Goal: Information Seeking & Learning: Learn about a topic

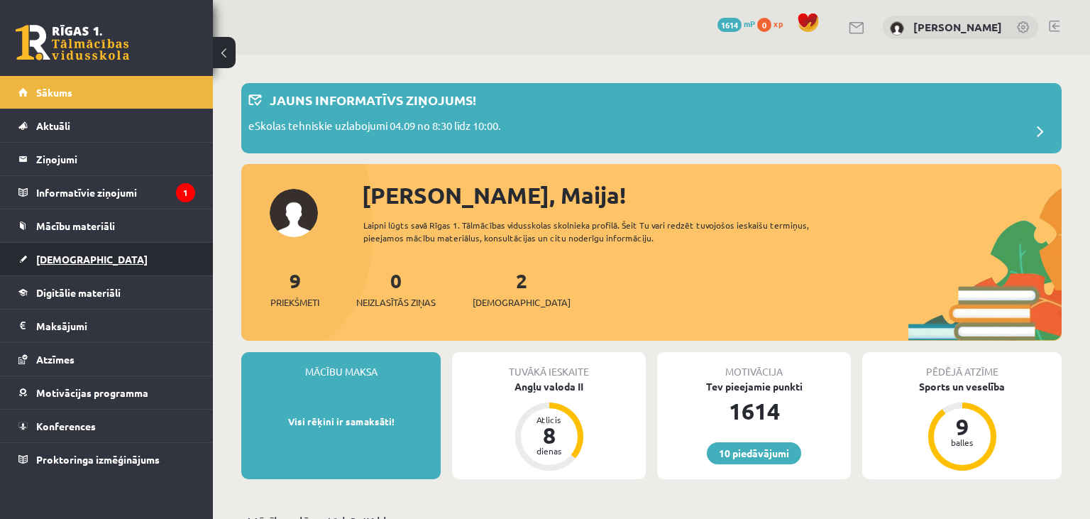
click at [55, 263] on span "[DEMOGRAPHIC_DATA]" at bounding box center [91, 259] width 111 height 13
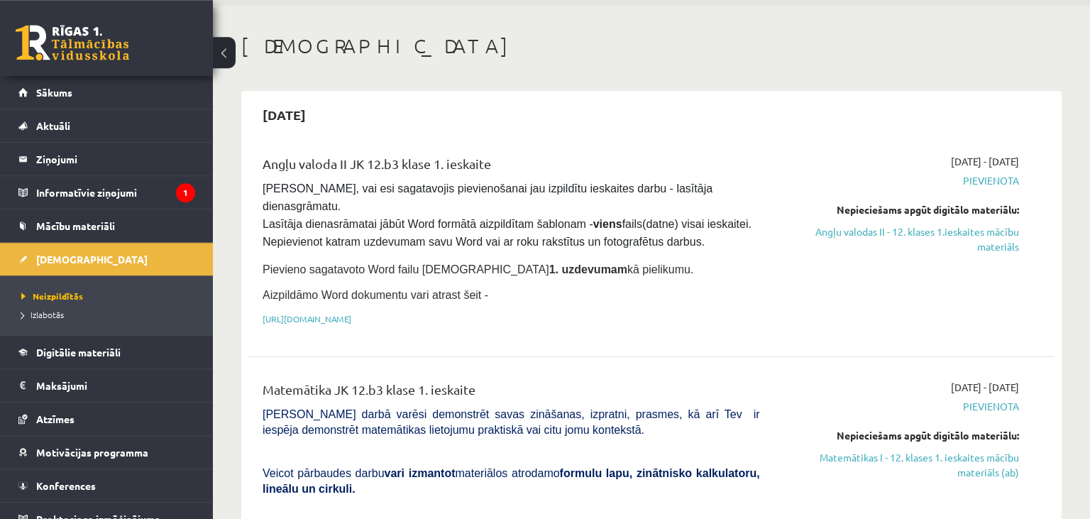
scroll to position [75, 0]
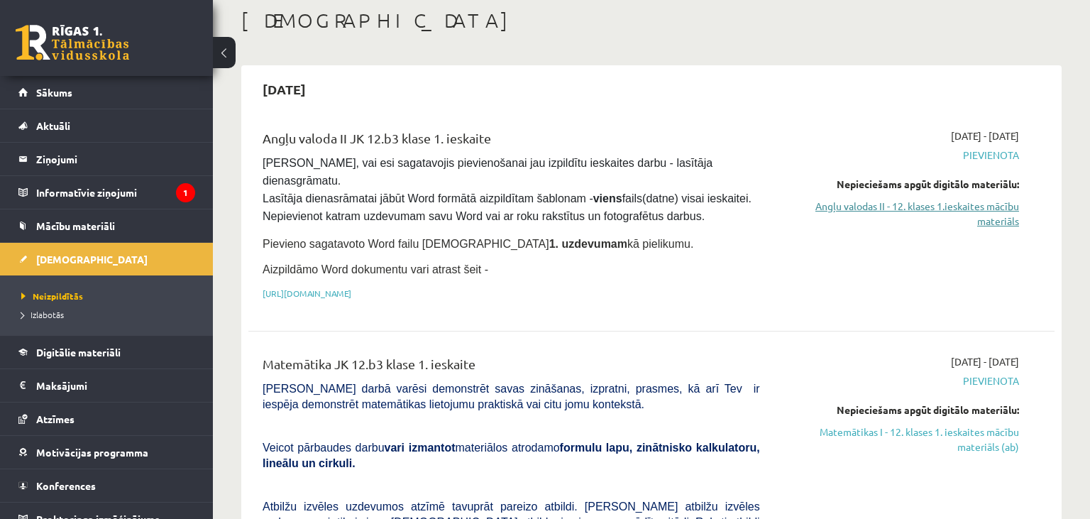
click at [998, 200] on link "Angļu valodas II - 12. klases 1.ieskaites mācību materiāls" at bounding box center [901, 214] width 238 height 30
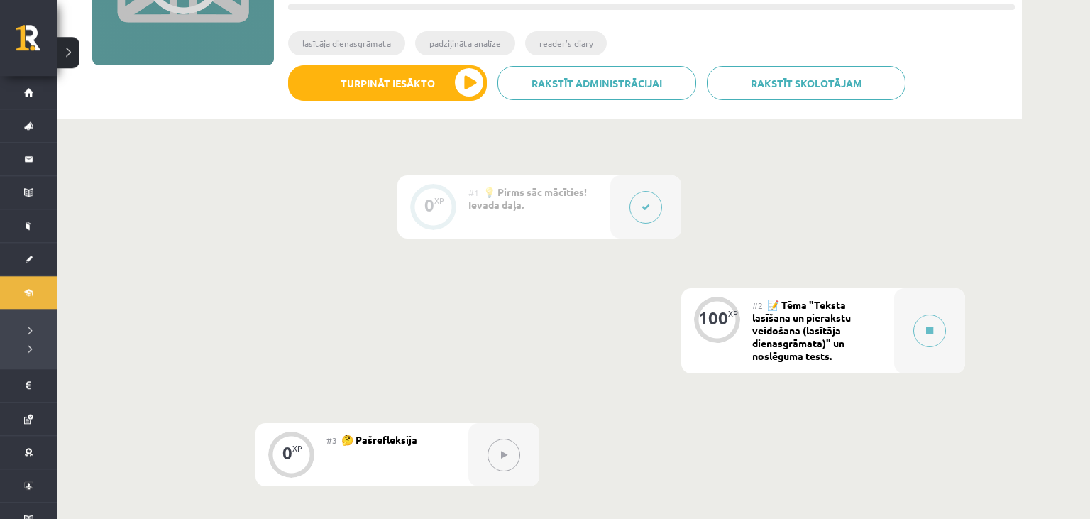
scroll to position [224, 0]
click at [921, 322] on button at bounding box center [930, 331] width 33 height 33
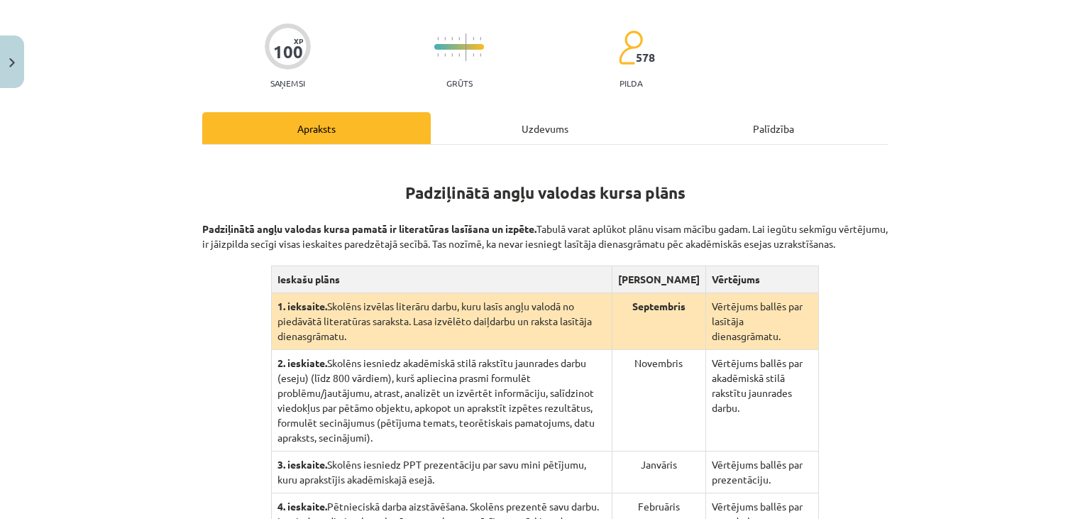
scroll to position [380, 0]
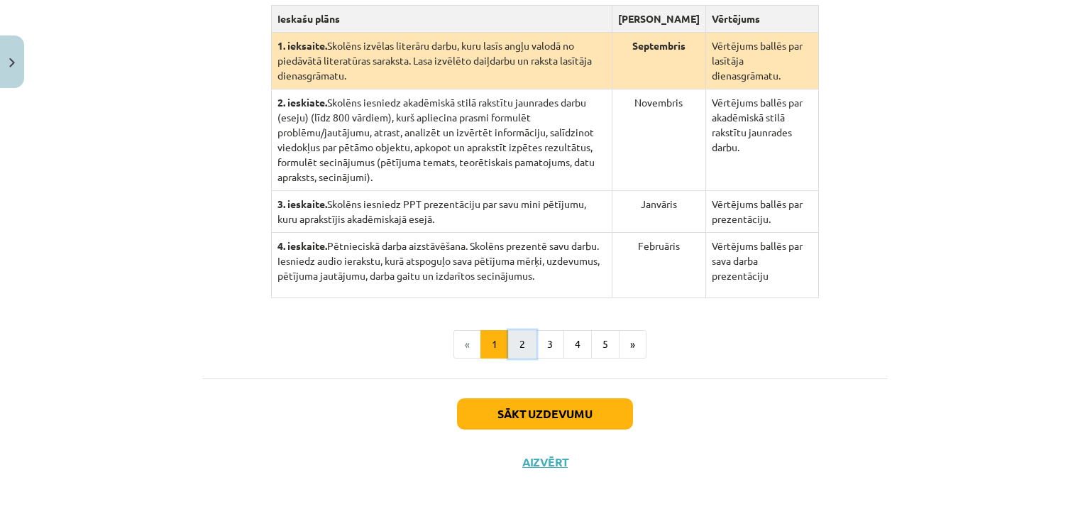
click at [517, 337] on button "2" at bounding box center [522, 344] width 28 height 28
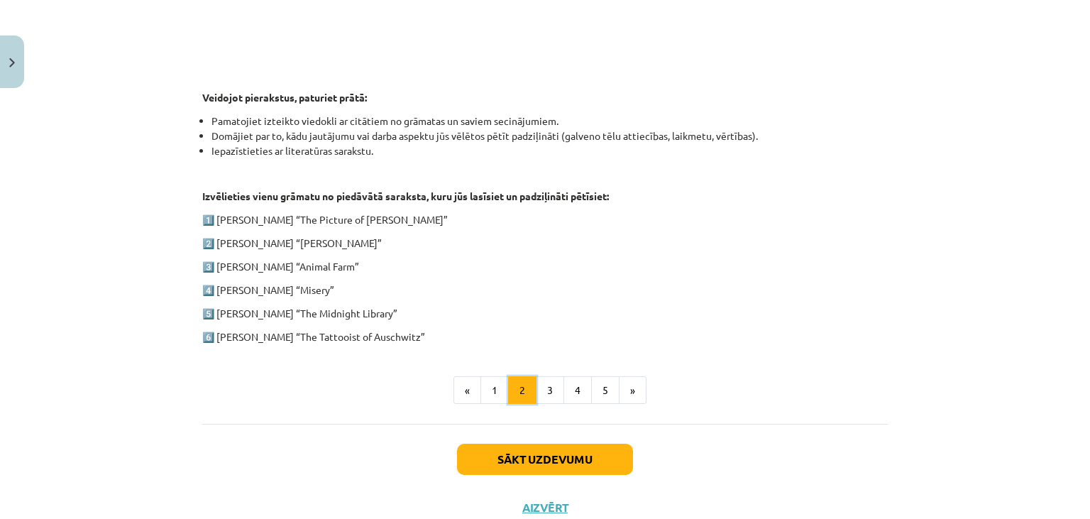
scroll to position [640, 0]
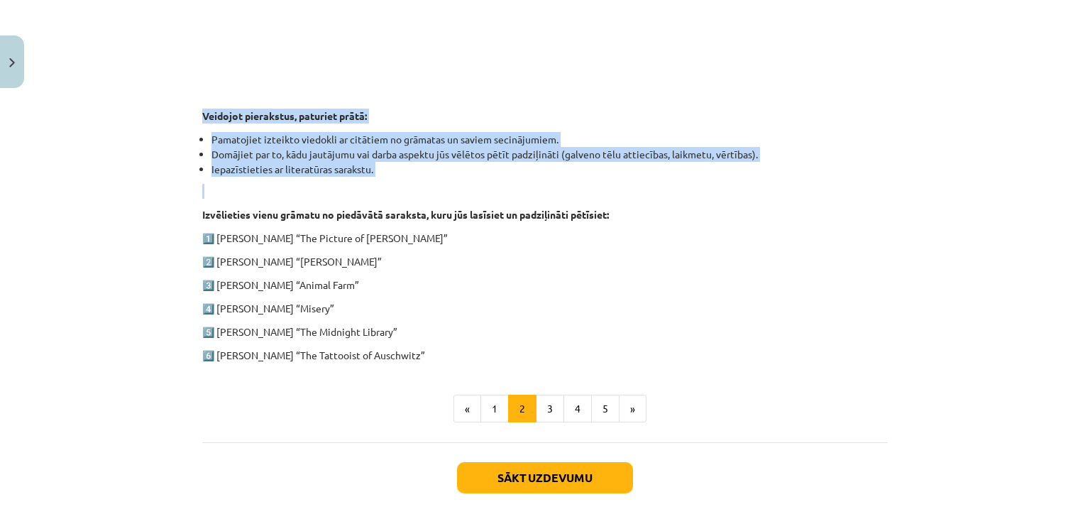
drag, startPoint x: 182, startPoint y: 117, endPoint x: 488, endPoint y: 194, distance: 315.6
click at [488, 194] on div "Mācību tēma: Angļu valodas ii - 12. klases 1.ieskaites mācību materiāls #2 📝 Tē…" at bounding box center [545, 259] width 1090 height 519
click at [542, 413] on button "3" at bounding box center [550, 409] width 28 height 28
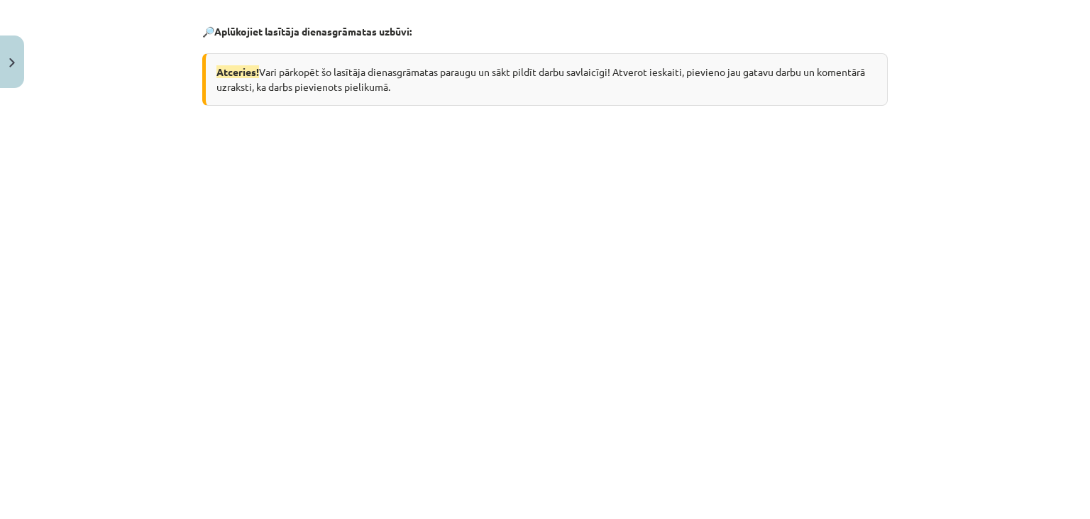
scroll to position [82, 0]
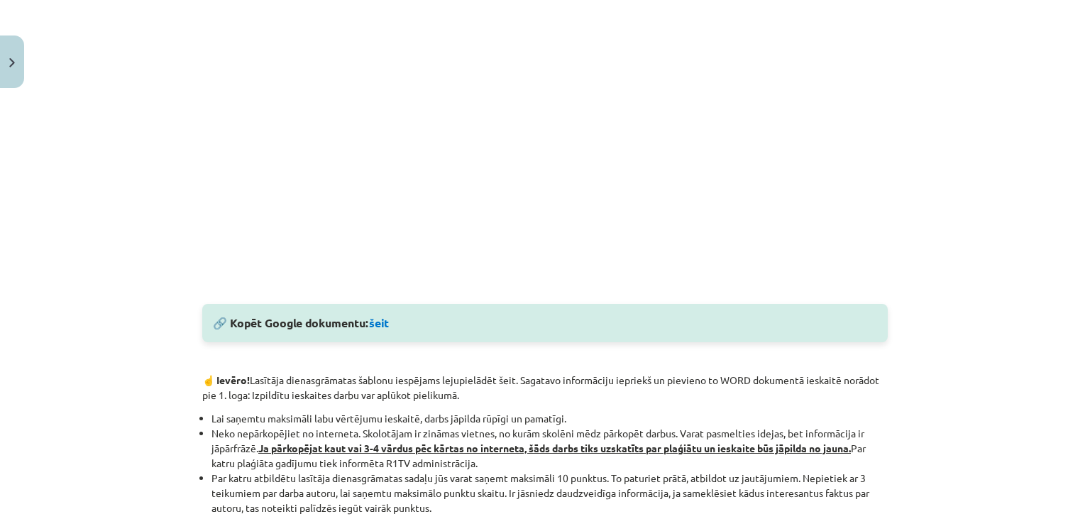
scroll to position [535, 0]
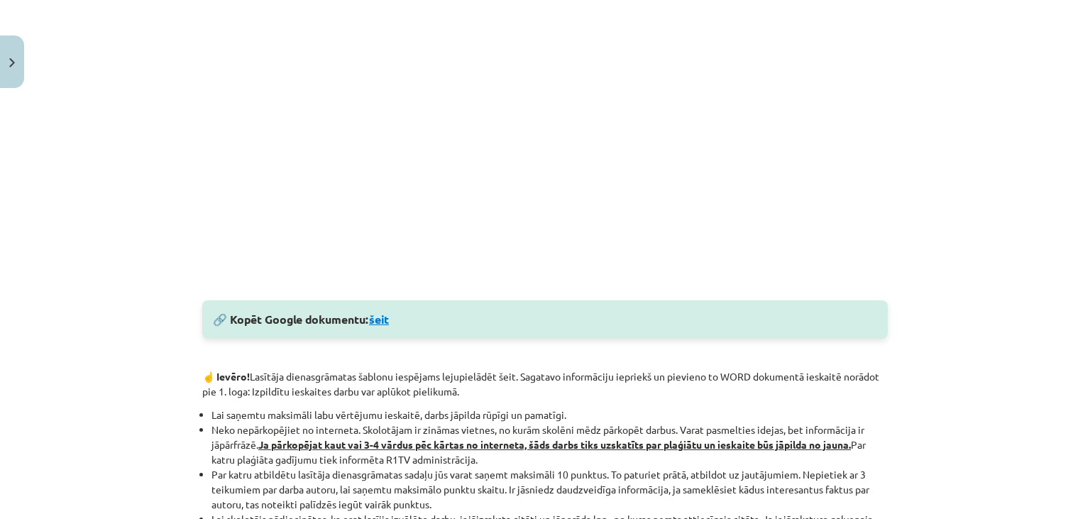
click at [382, 319] on link "šeit" at bounding box center [379, 319] width 20 height 15
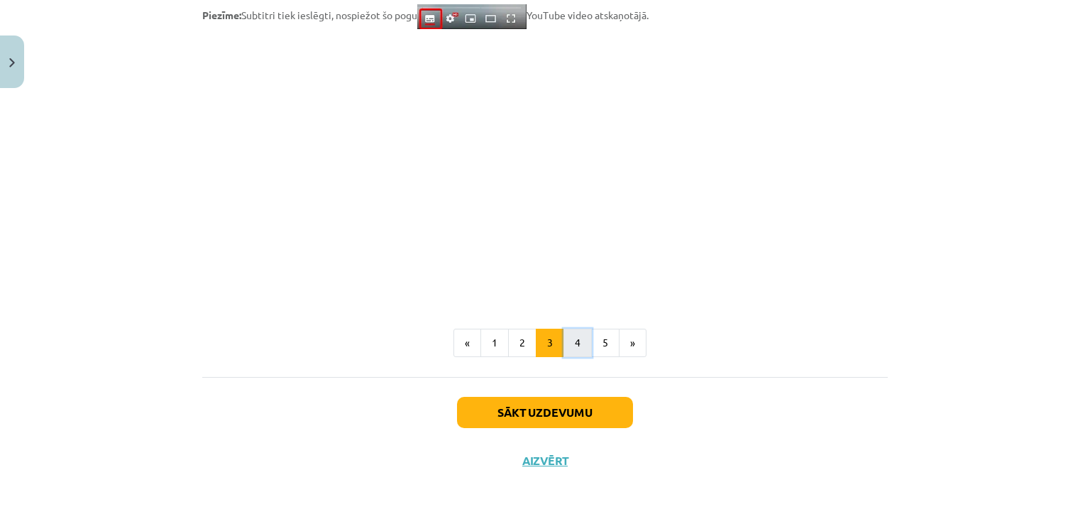
click at [579, 343] on button "4" at bounding box center [578, 343] width 28 height 28
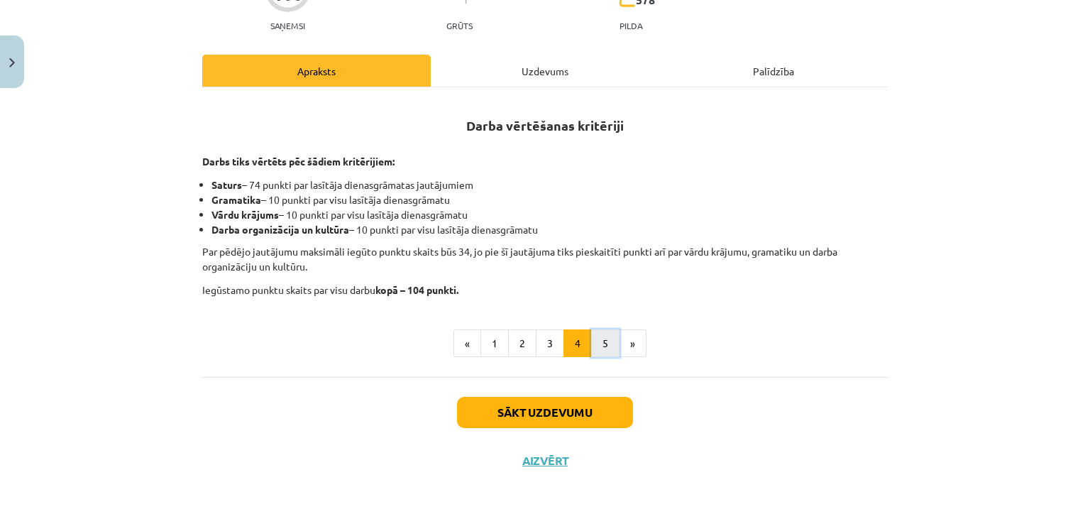
click at [600, 342] on button "5" at bounding box center [605, 343] width 28 height 28
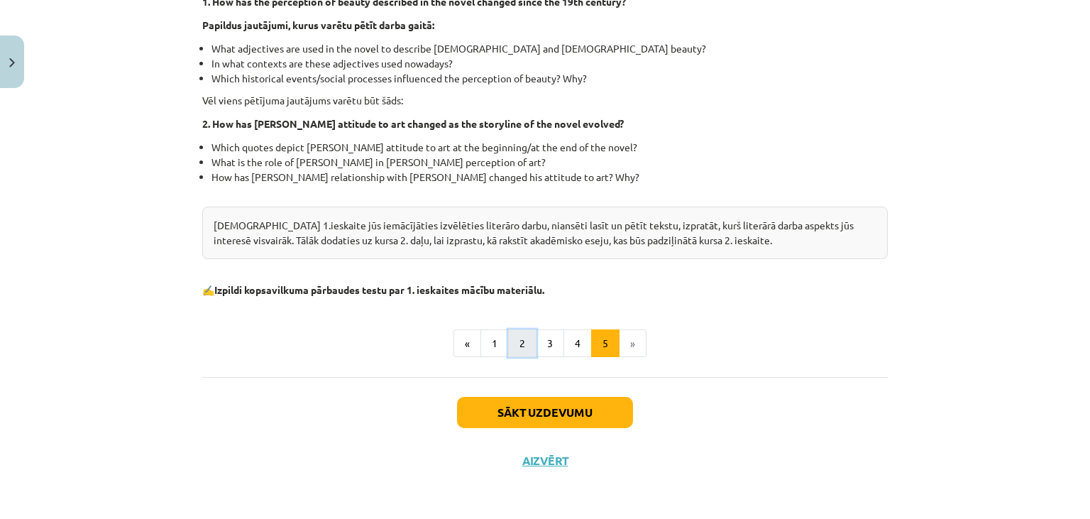
click at [527, 334] on button "2" at bounding box center [522, 343] width 28 height 28
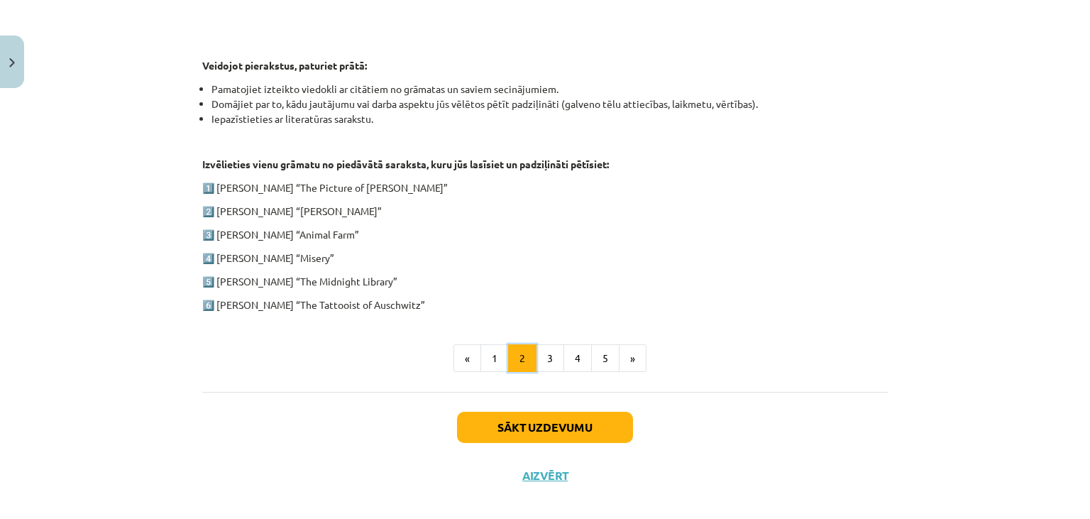
scroll to position [705, 0]
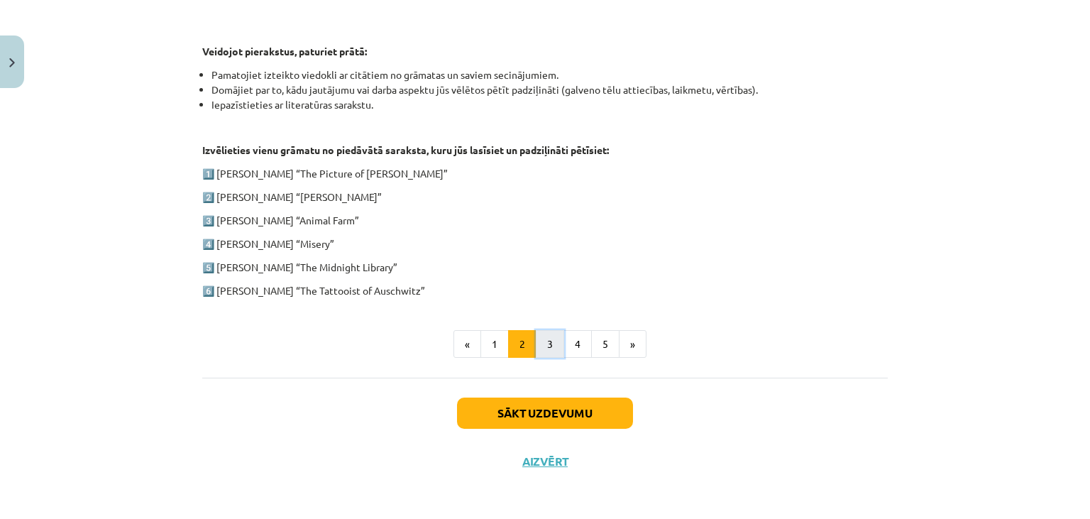
click at [555, 330] on button "3" at bounding box center [550, 344] width 28 height 28
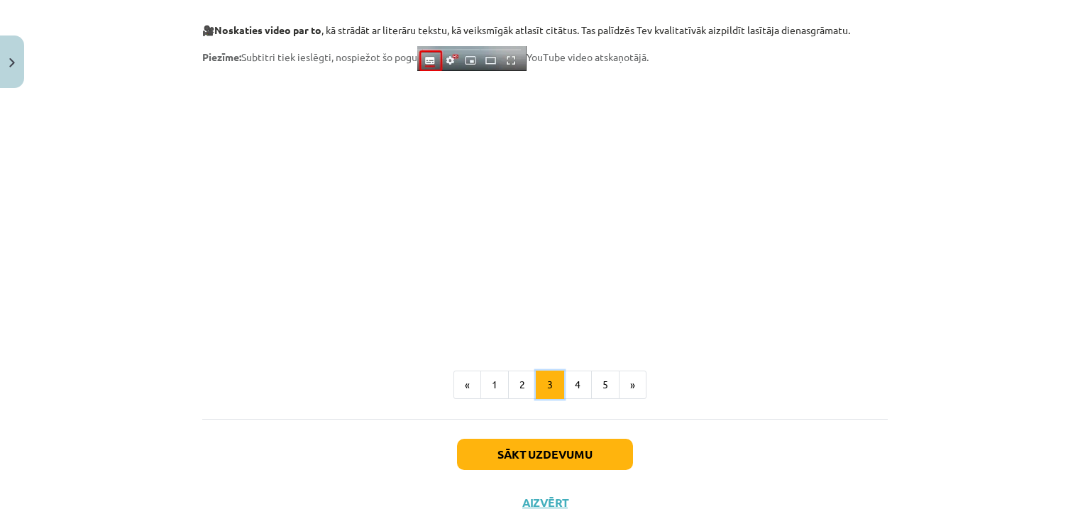
scroll to position [1186, 0]
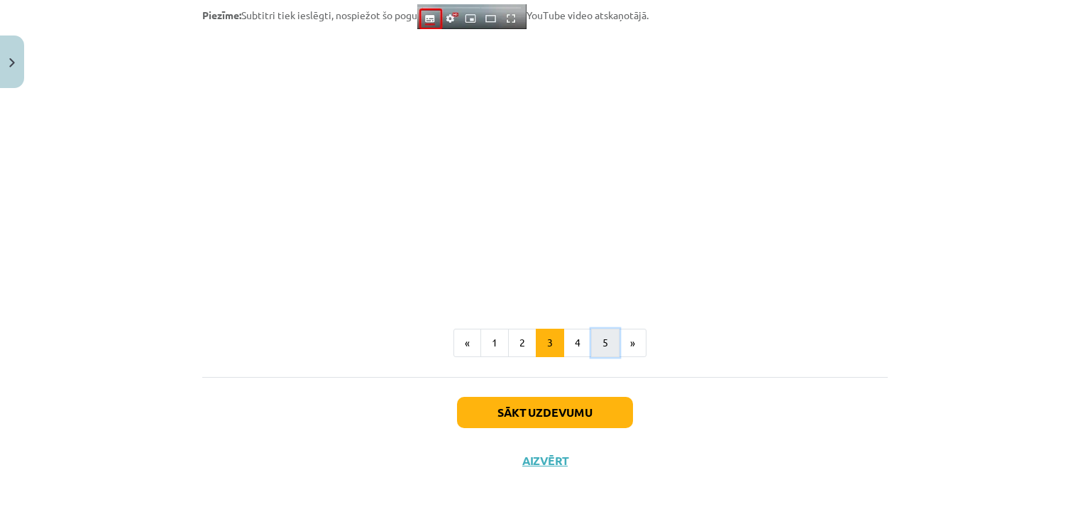
click at [593, 346] on button "5" at bounding box center [605, 343] width 28 height 28
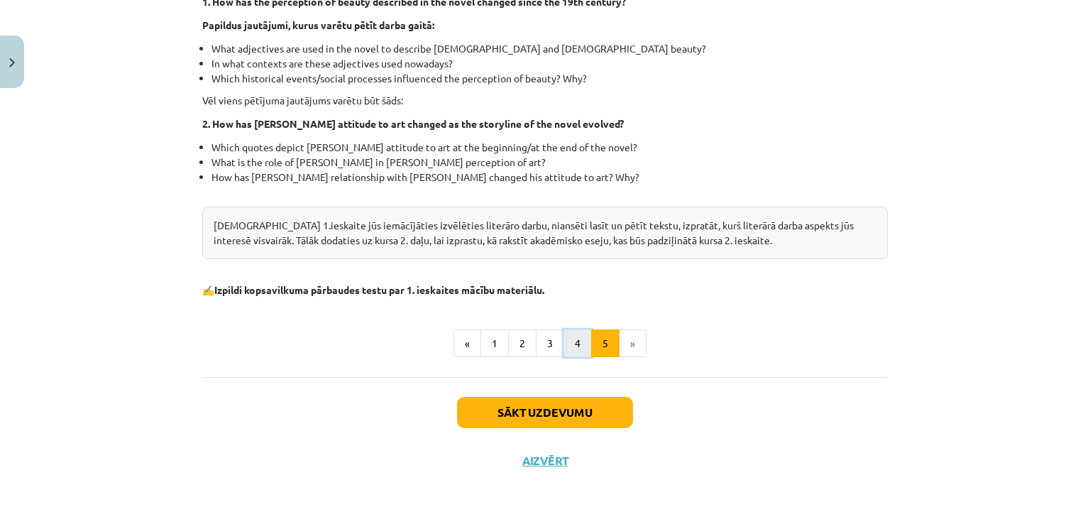
click at [574, 354] on button "4" at bounding box center [578, 343] width 28 height 28
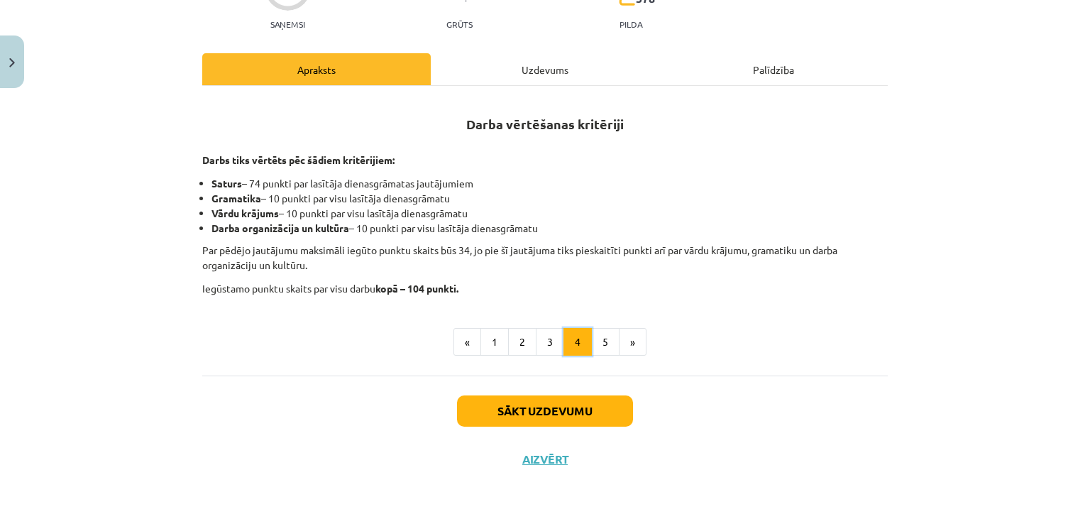
scroll to position [177, 0]
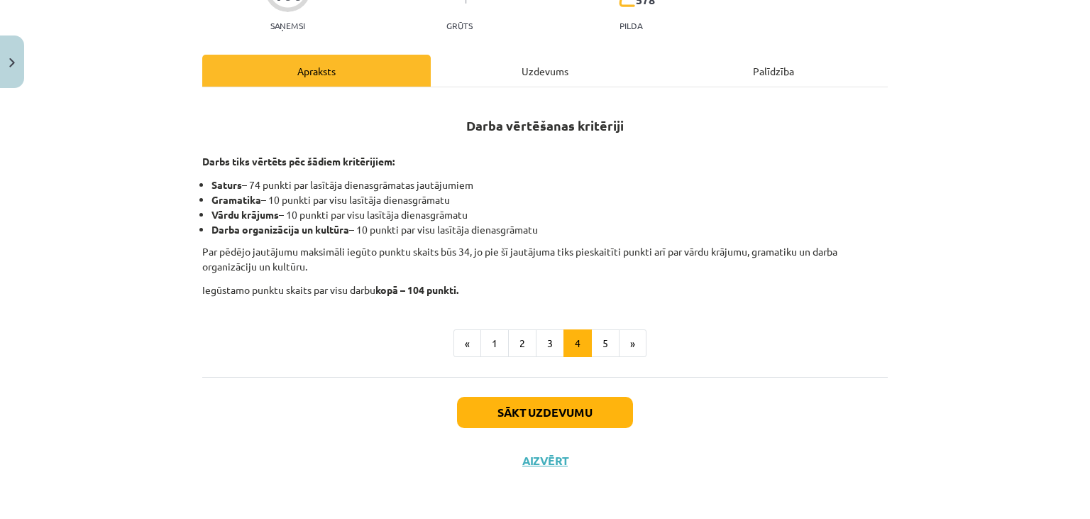
click at [525, 73] on div "Uzdevums" at bounding box center [545, 71] width 229 height 32
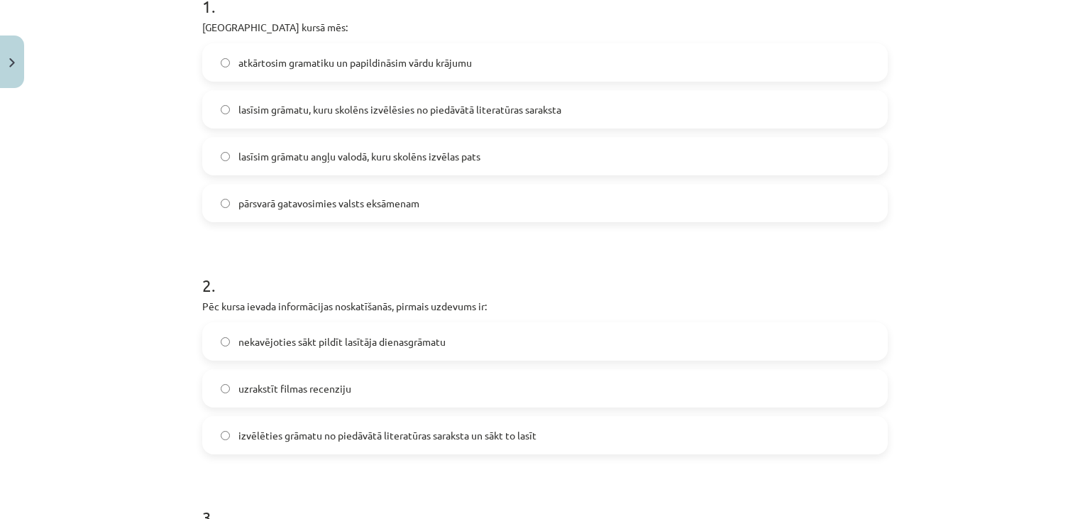
scroll to position [295, 0]
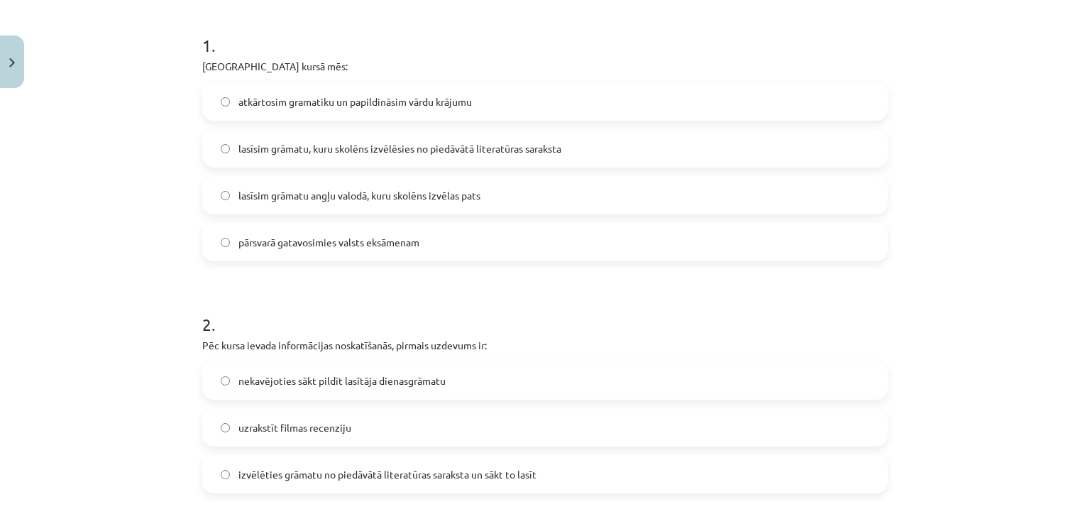
click at [334, 147] on span "lasīsim grāmatu, kuru skolēns izvēlēsies no piedāvātā literatūras saraksta" at bounding box center [400, 148] width 323 height 15
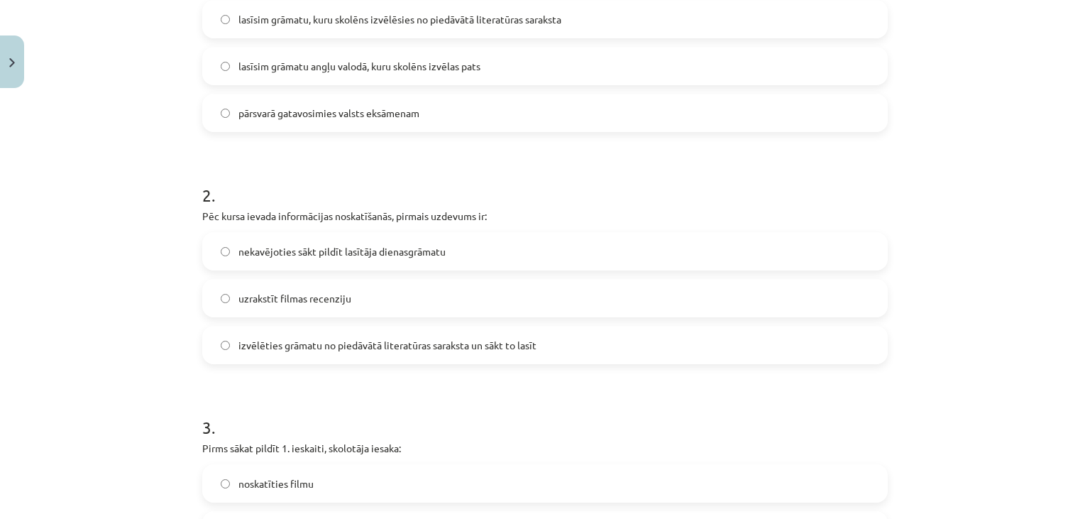
scroll to position [488, 0]
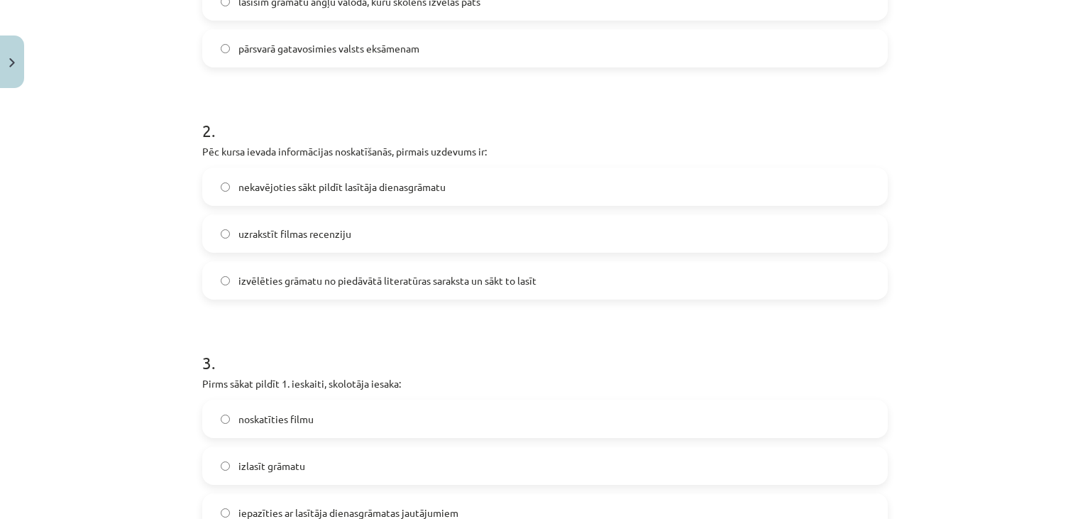
click at [268, 284] on span "izvēlēties grāmatu no piedāvātā literatūras saraksta un sākt to lasīt" at bounding box center [388, 280] width 298 height 15
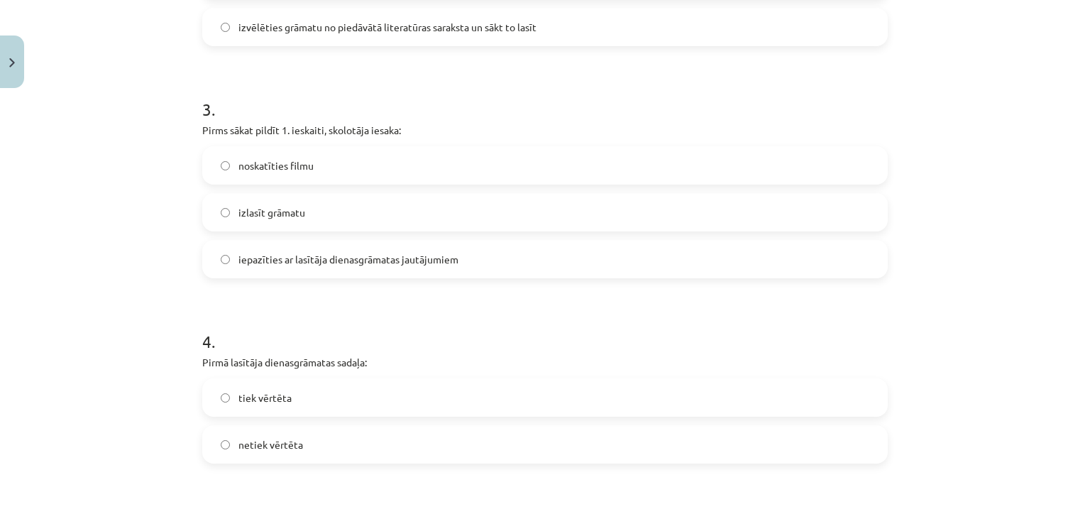
scroll to position [747, 0]
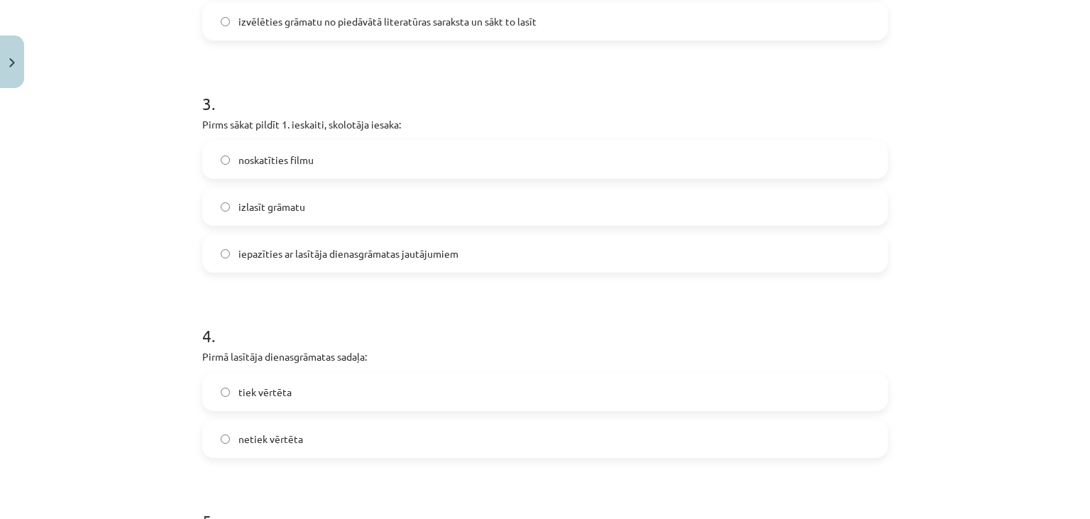
click at [381, 263] on label "iepazīties ar lasītāja dienasgrāmatas jautājumiem" at bounding box center [545, 253] width 683 height 35
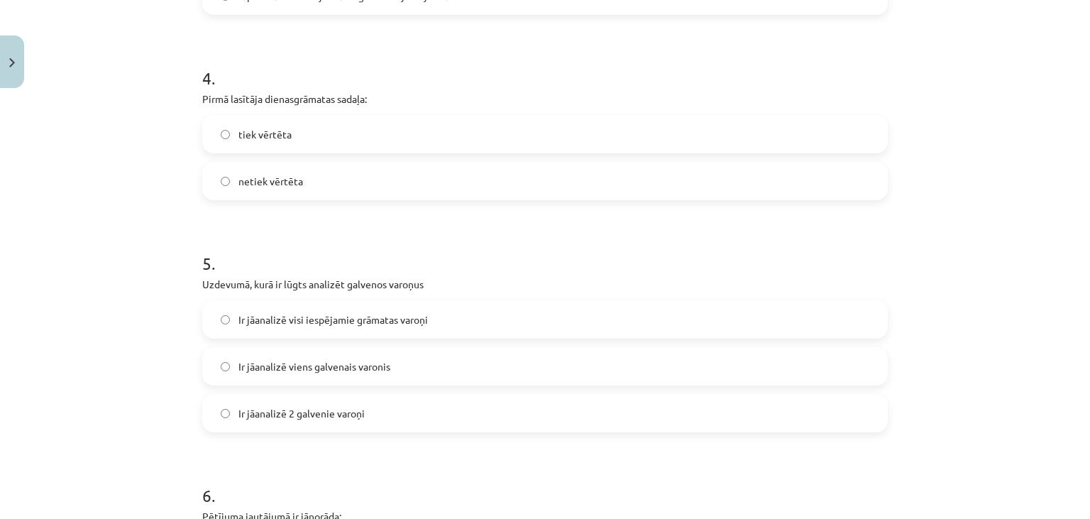
scroll to position [1007, 0]
click at [336, 184] on label "netiek vērtēta" at bounding box center [545, 179] width 683 height 35
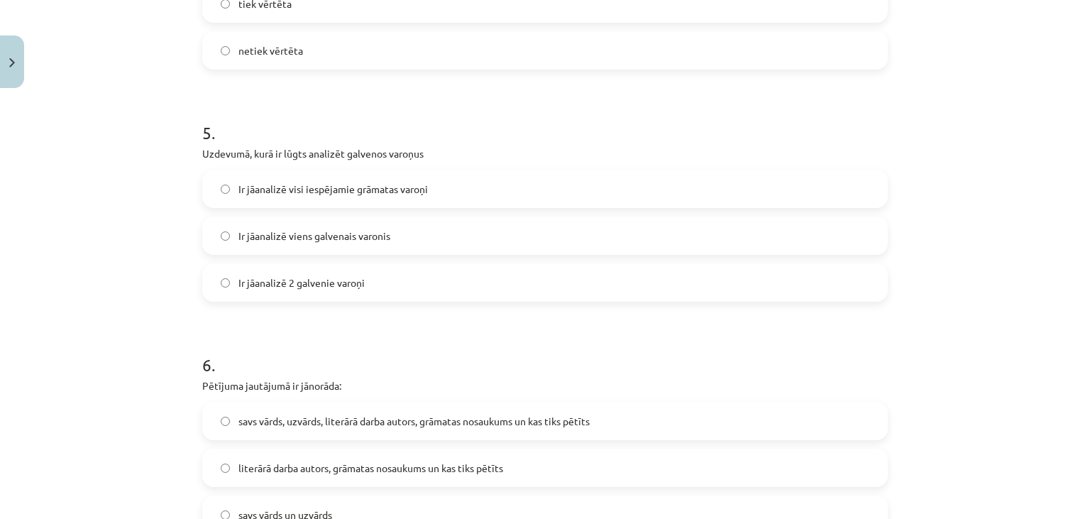
click at [391, 297] on label "Ir jāanalizē 2 galvenie varoņi" at bounding box center [545, 282] width 683 height 35
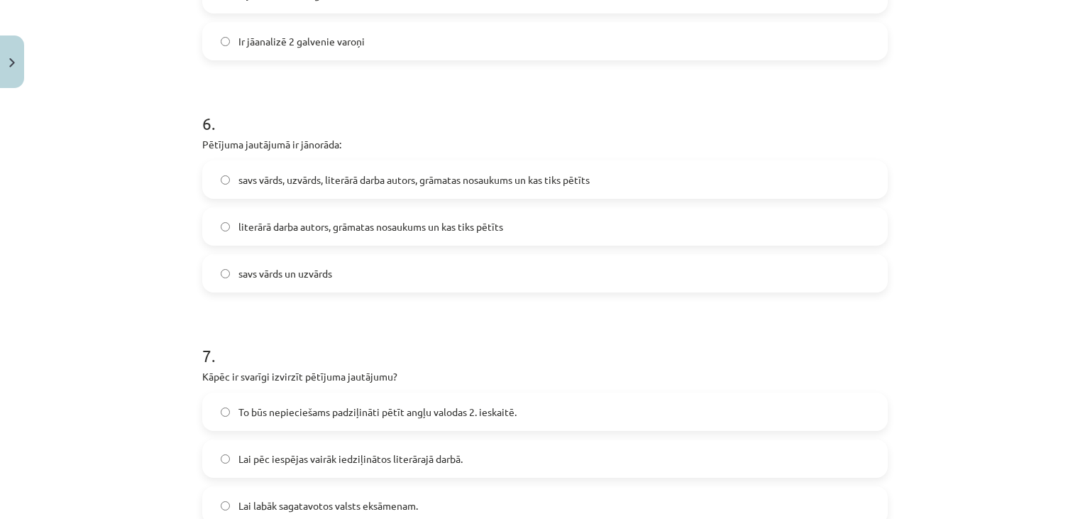
scroll to position [1395, 0]
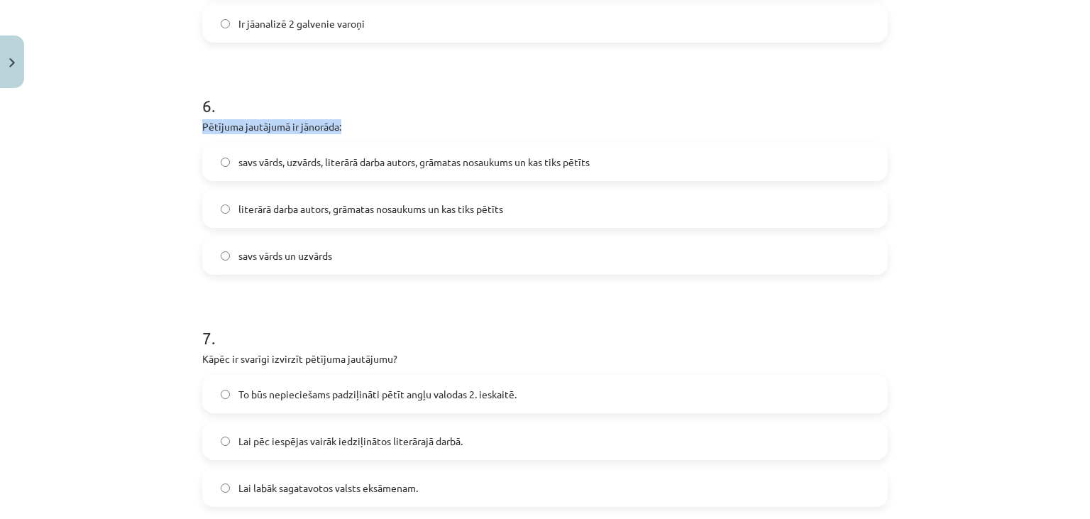
drag, startPoint x: 195, startPoint y: 122, endPoint x: 341, endPoint y: 126, distance: 146.3
click at [341, 126] on div "Mācību tēma: Angļu valodas ii - 12. klases 1.ieskaites mācību materiāls #2 📝 Tē…" at bounding box center [545, 259] width 1090 height 519
copy p "Pētījuma jautājumā ir jānorāda:"
click at [410, 209] on span "literārā darba autors, grāmatas nosaukums un kas tiks pētīts" at bounding box center [371, 209] width 265 height 15
click at [308, 172] on label "savs vārds, uzvārds, literārā darba autors, grāmatas nosaukums un kas tiks pētī…" at bounding box center [545, 161] width 683 height 35
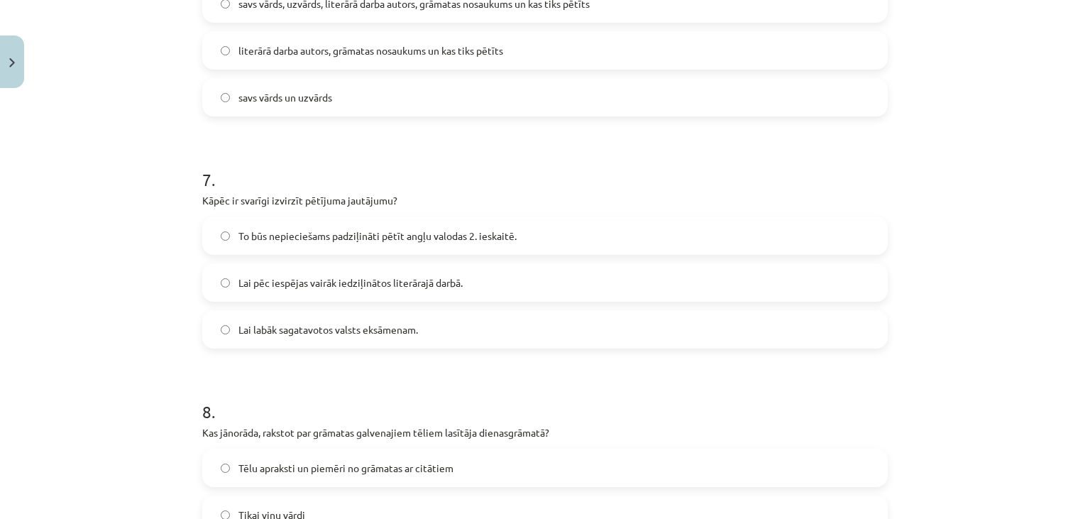
scroll to position [1618, 0]
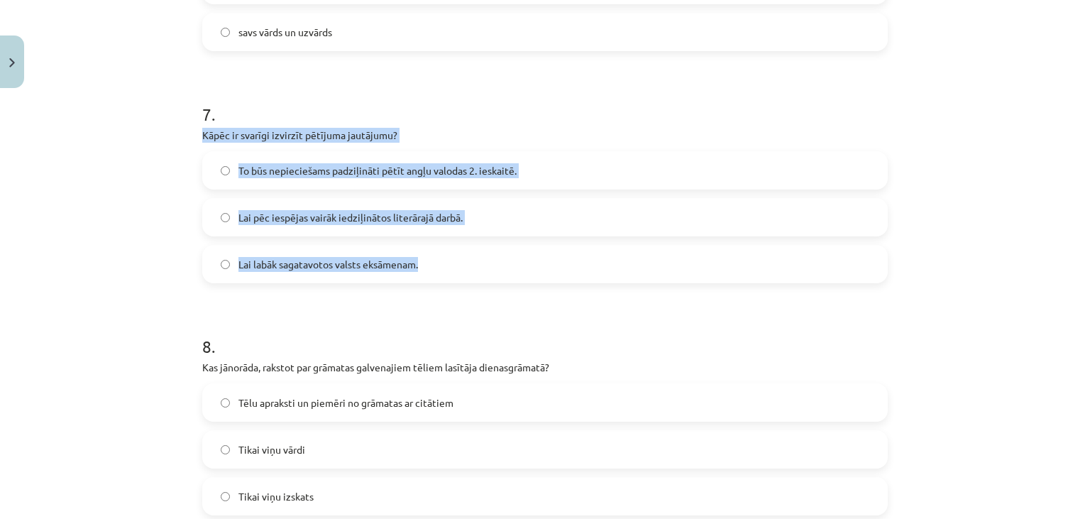
drag, startPoint x: 186, startPoint y: 133, endPoint x: 498, endPoint y: 283, distance: 345.8
click at [498, 283] on div "Mācību tēma: Angļu valodas ii - 12. klases 1.ieskaites mācību materiāls #2 📝 Tē…" at bounding box center [545, 259] width 1090 height 519
copy div "Kāpēc ir svarīgi izvirzīt pētījuma jautājumu? To būs nepieciešams padziļināti p…"
click at [479, 179] on label "To būs nepieciešams padziļināti pētīt angļu valodas 2. ieskaitē." at bounding box center [545, 170] width 683 height 35
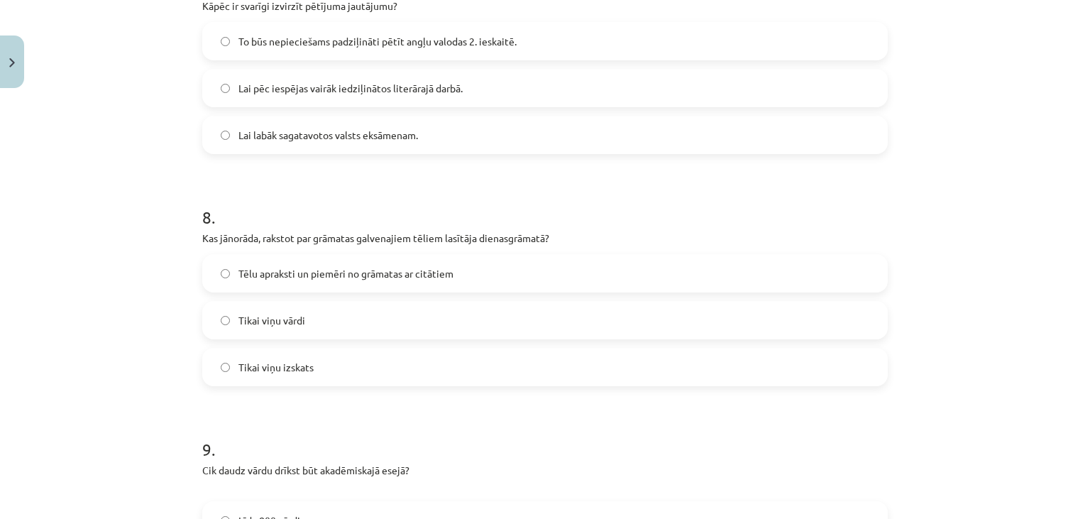
scroll to position [1812, 0]
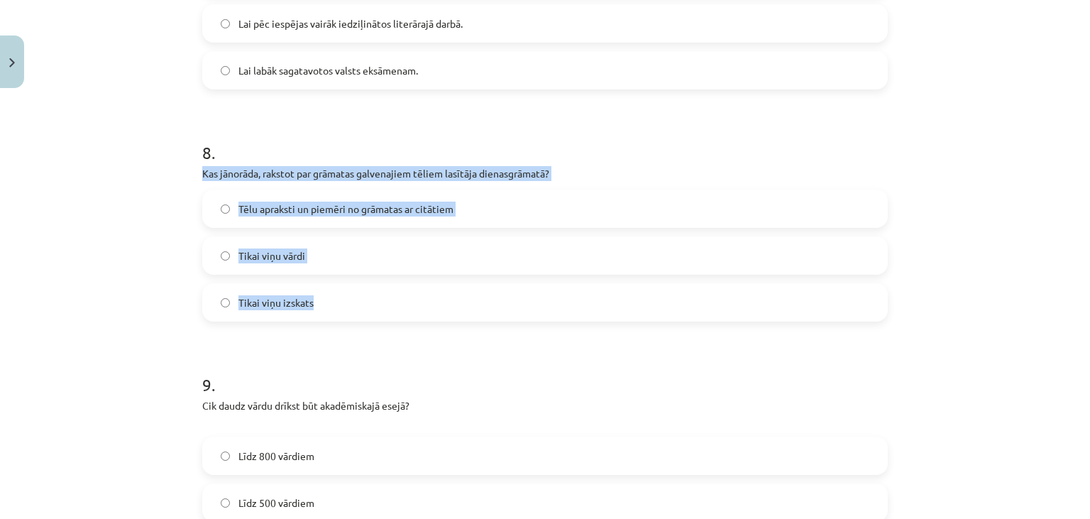
drag, startPoint x: 190, startPoint y: 172, endPoint x: 368, endPoint y: 331, distance: 237.8
click at [368, 331] on div "Mācību tēma: Angļu valodas ii - 12. klases 1.ieskaites mācību materiāls #2 📝 Tē…" at bounding box center [545, 259] width 1090 height 519
copy div "Kas jānorāda, rakstot par grāmatas galvenajiem tēliem lasītāja dienasgrāmatā? T…"
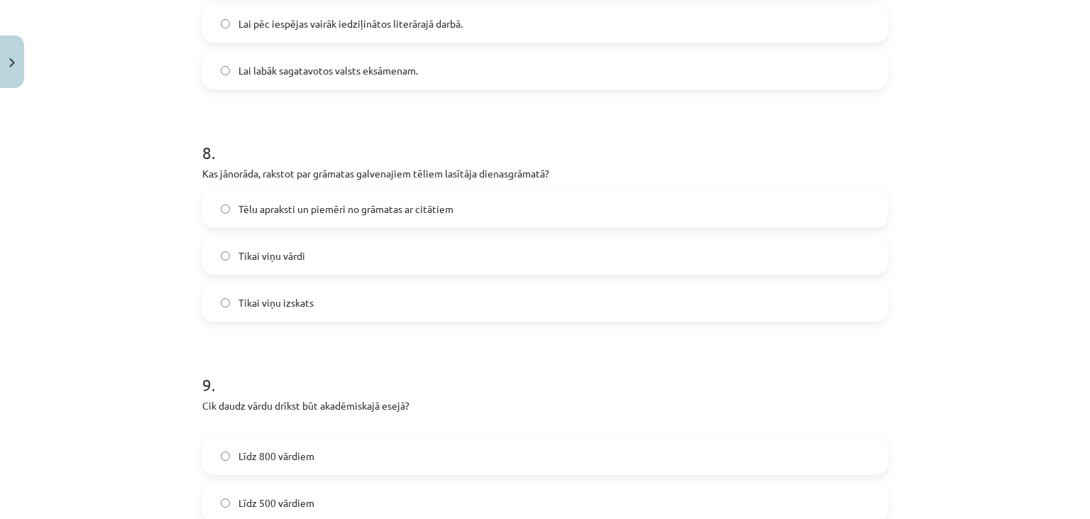
click at [312, 199] on label "Tēlu apraksti un piemēri no grāmatas ar citātiem" at bounding box center [545, 208] width 683 height 35
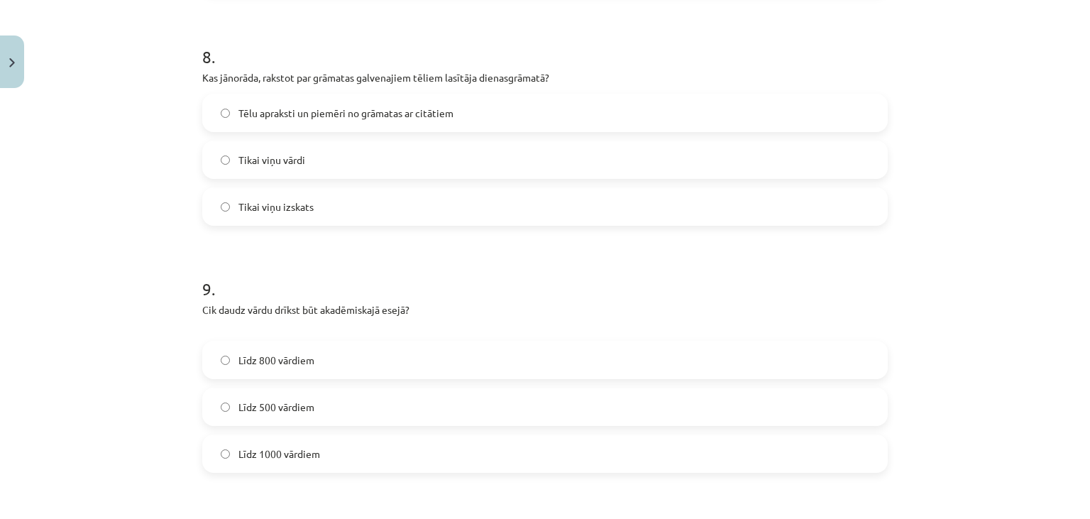
scroll to position [2007, 0]
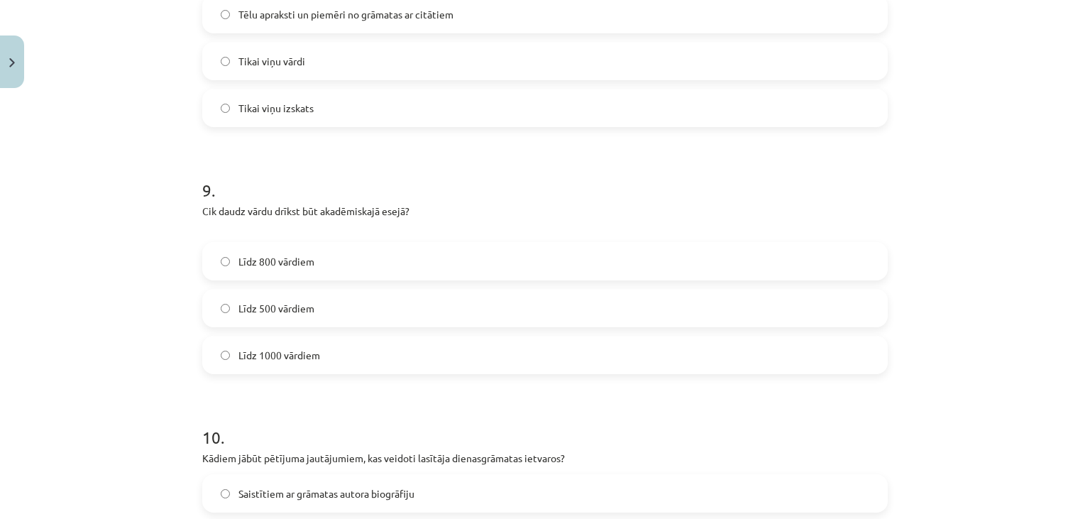
click at [362, 258] on label "Līdz 800 vārdiem" at bounding box center [545, 260] width 683 height 35
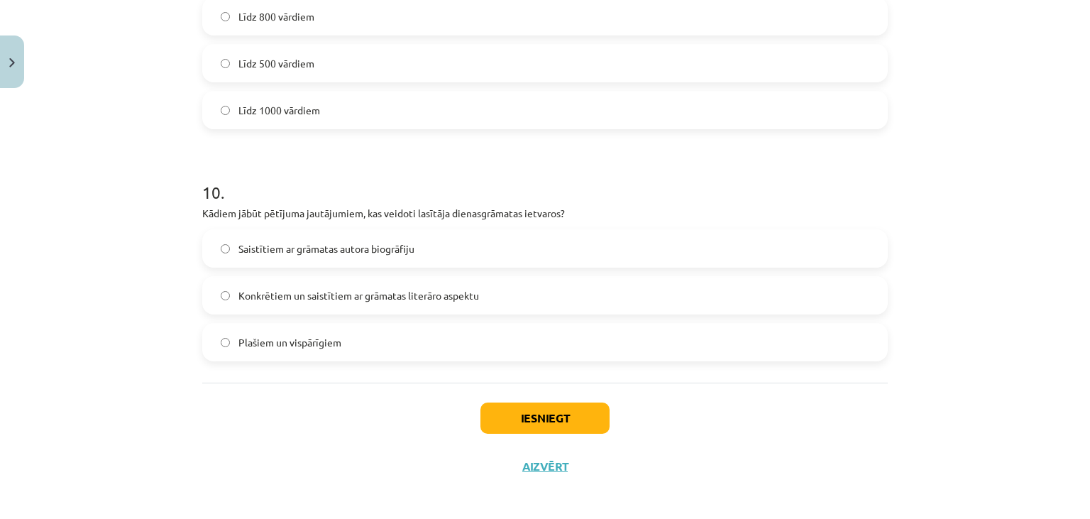
scroll to position [2258, 0]
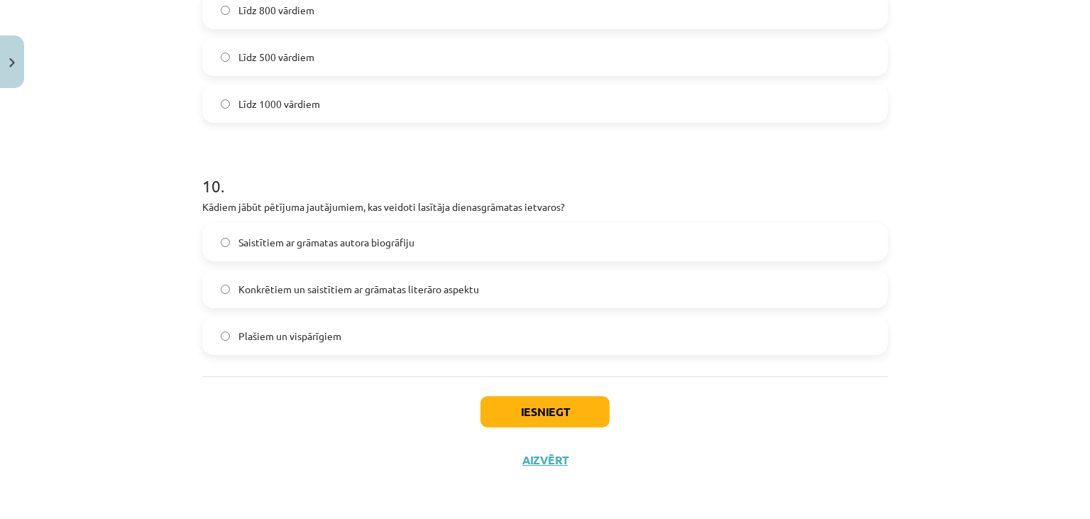
click at [512, 295] on label "Konkrētiem un saistītiem ar grāmatas literāro aspektu" at bounding box center [545, 288] width 683 height 35
click at [535, 404] on button "Iesniegt" at bounding box center [545, 411] width 129 height 31
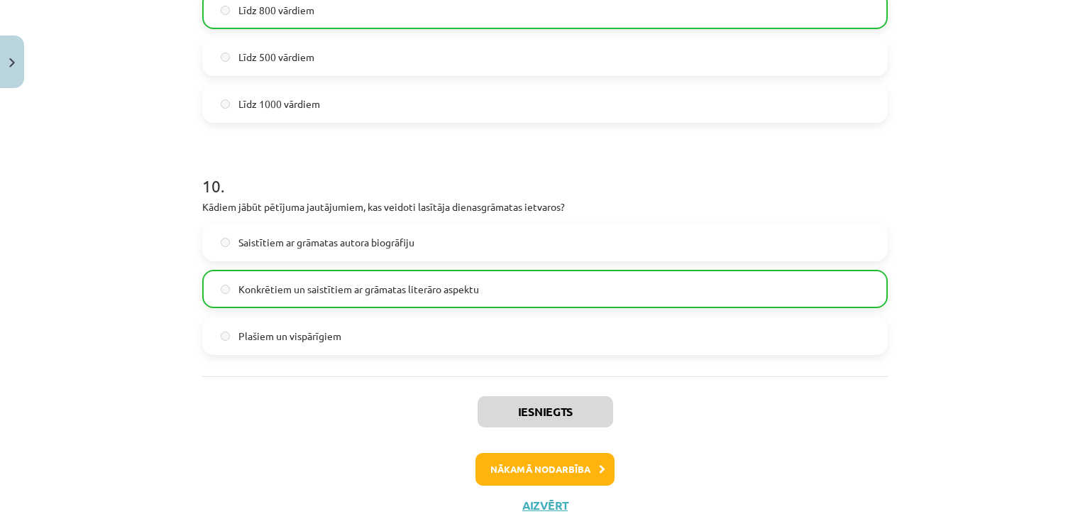
scroll to position [2303, 0]
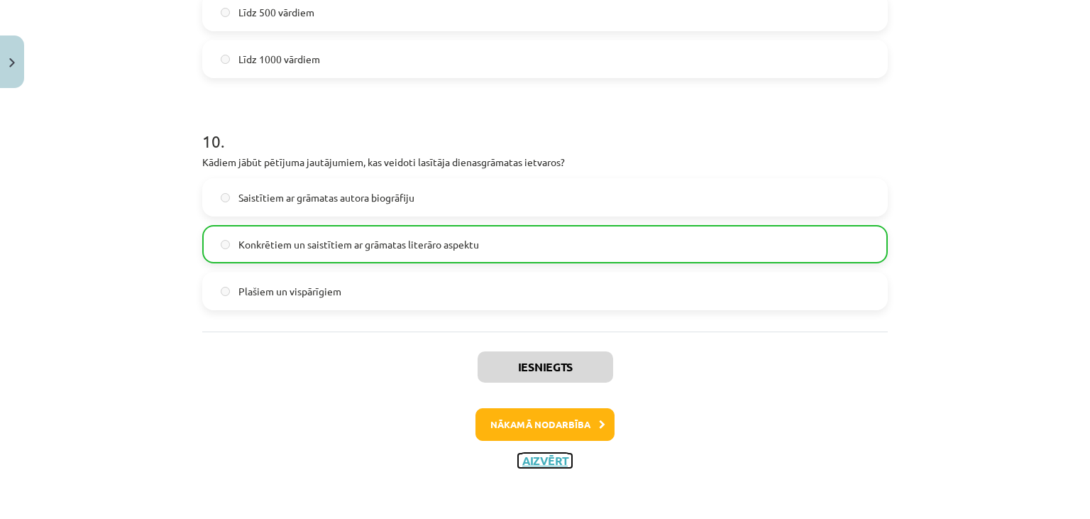
click at [552, 461] on button "Aizvērt" at bounding box center [545, 461] width 54 height 14
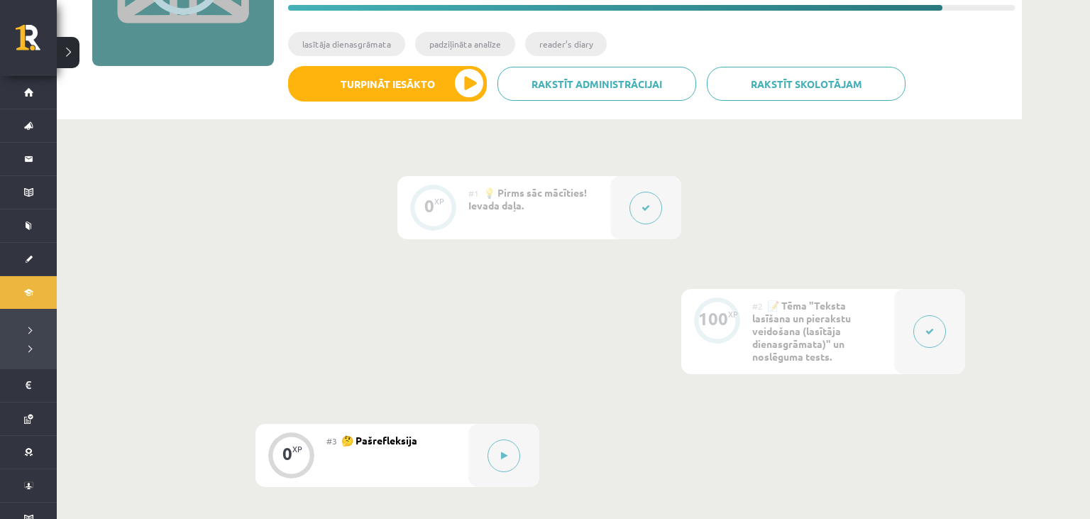
click at [334, 436] on span "#3" at bounding box center [332, 440] width 11 height 11
click at [502, 456] on icon at bounding box center [504, 455] width 6 height 9
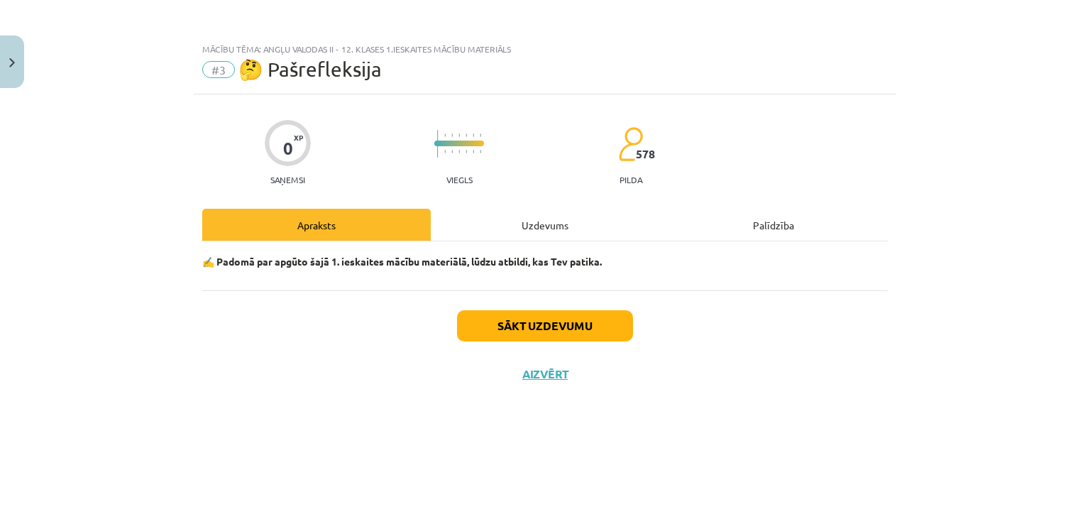
click at [509, 229] on div "Uzdevums" at bounding box center [545, 225] width 229 height 32
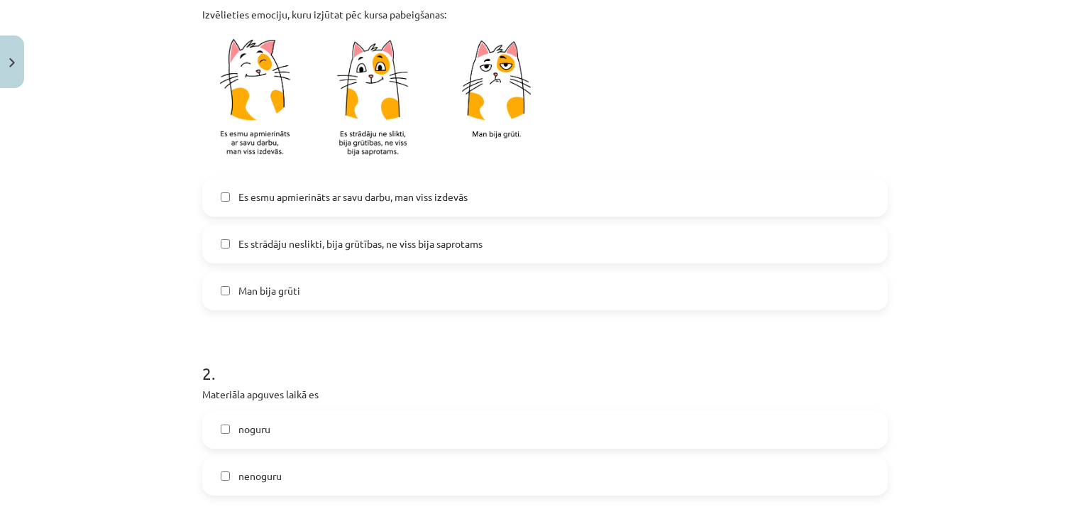
scroll to position [453, 0]
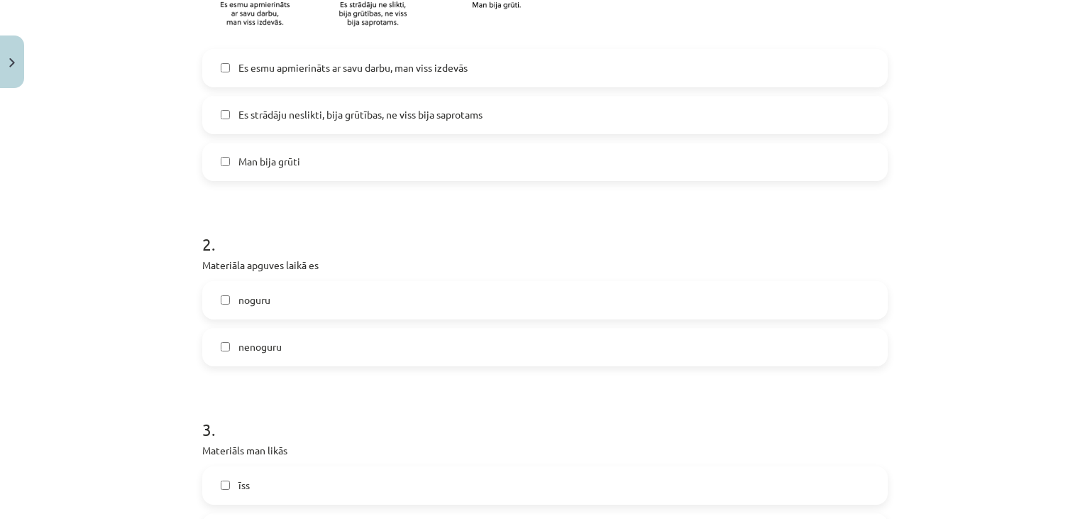
click at [214, 116] on label "Es strādāju neslikti, bija grūtības, ne viss bija saprotams" at bounding box center [545, 114] width 683 height 35
drag, startPoint x: 175, startPoint y: 305, endPoint x: 220, endPoint y: 311, distance: 45.2
click at [176, 305] on div "Mācību tēma: Angļu valodas ii - 12. klases 1.ieskaites mācību materiāls #3 🤔 Pa…" at bounding box center [545, 259] width 1090 height 519
click at [192, 309] on div "Mācību tēma: Angļu valodas ii - 12. klases 1.ieskaites mācību materiāls #3 🤔 Pa…" at bounding box center [545, 259] width 1090 height 519
click at [226, 311] on label "noguru" at bounding box center [545, 300] width 683 height 35
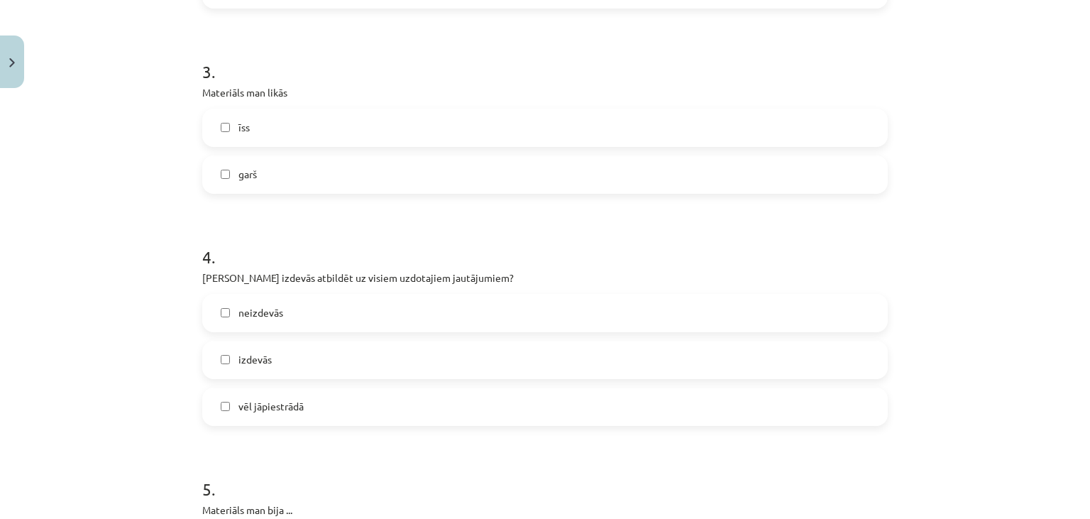
scroll to position [906, 0]
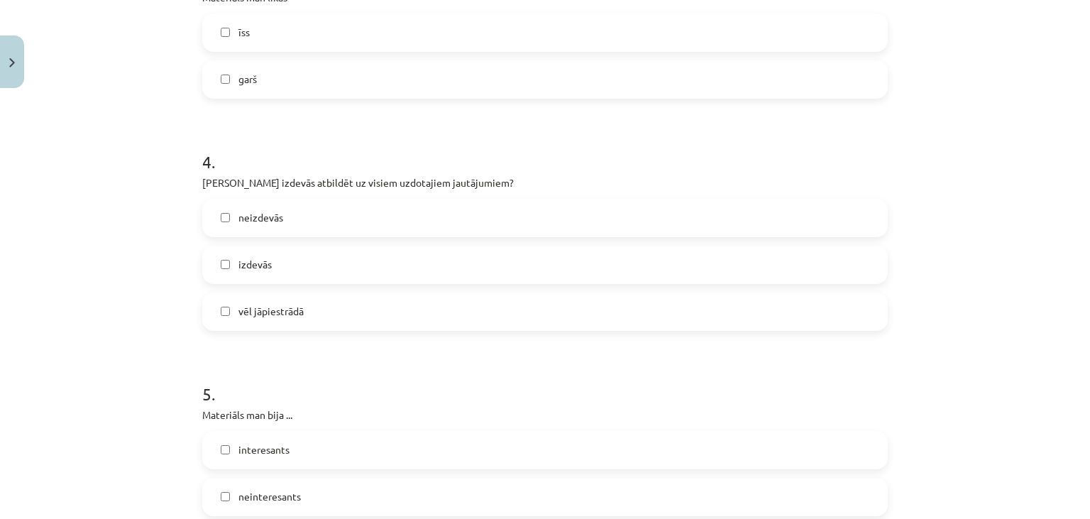
click at [239, 317] on span "vēl jāpiestrādā" at bounding box center [271, 311] width 65 height 15
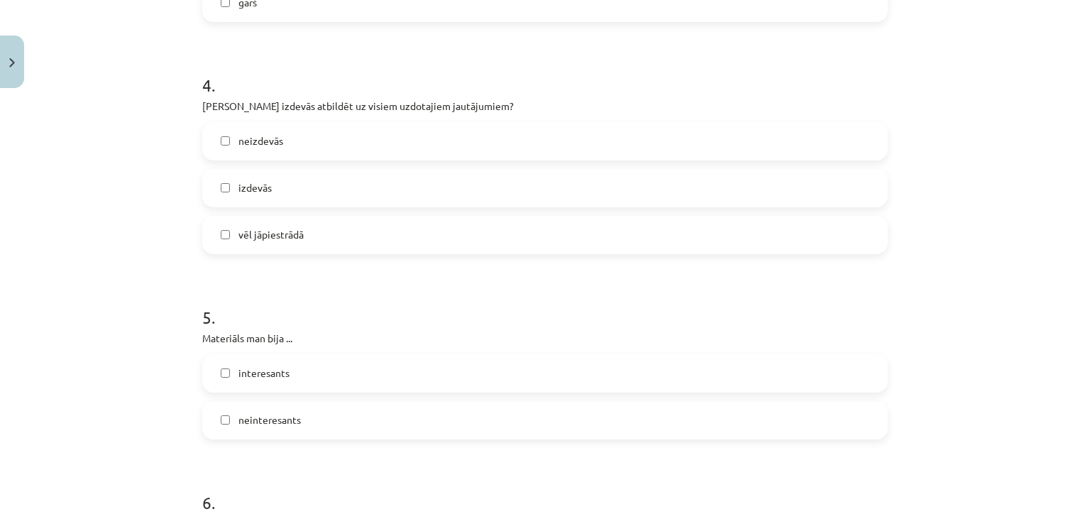
scroll to position [1100, 0]
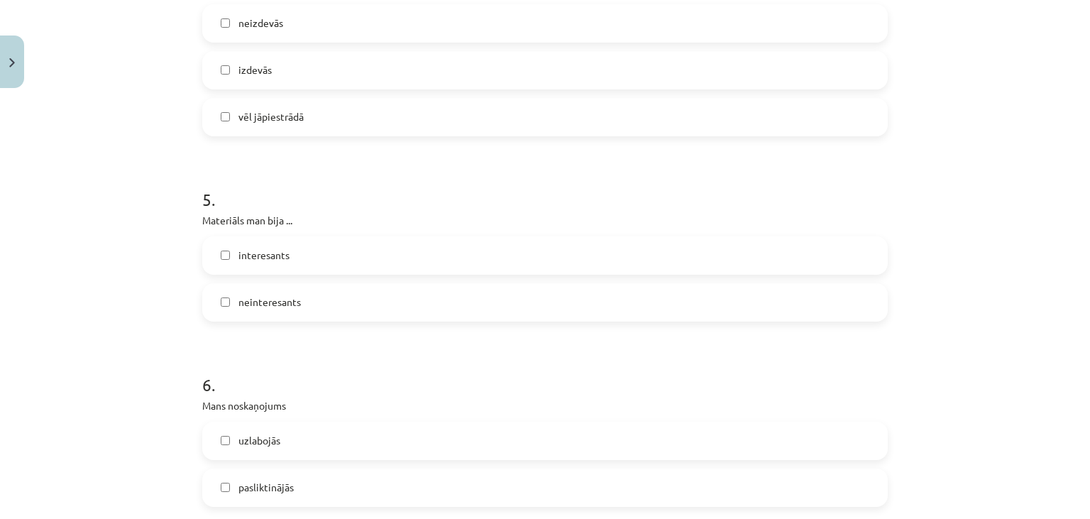
click at [234, 262] on label "interesants" at bounding box center [545, 255] width 683 height 35
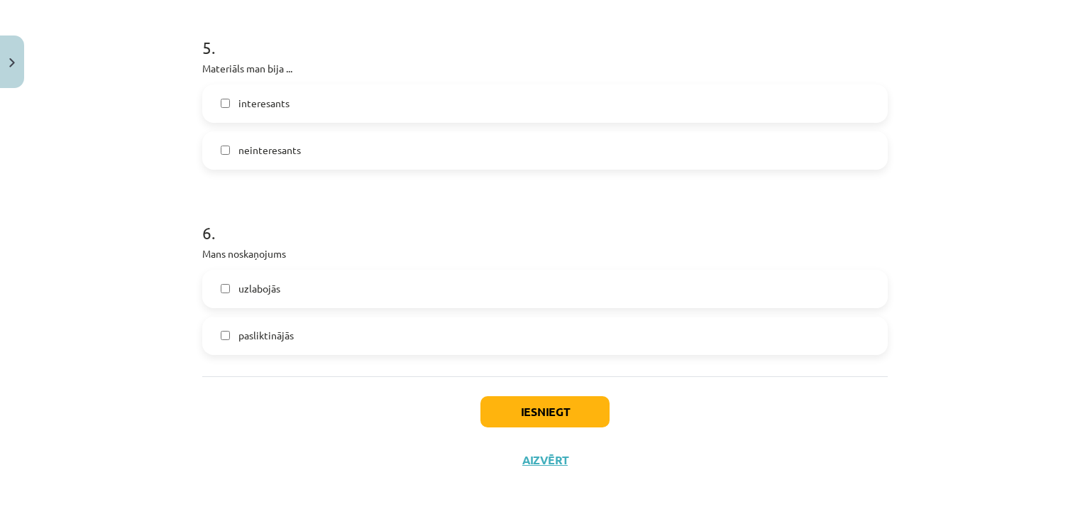
click at [249, 334] on span "pasliktinājās" at bounding box center [266, 335] width 55 height 15
click at [233, 292] on label "uzlabojās" at bounding box center [545, 288] width 683 height 35
click at [557, 420] on button "Iesniegt" at bounding box center [545, 411] width 129 height 31
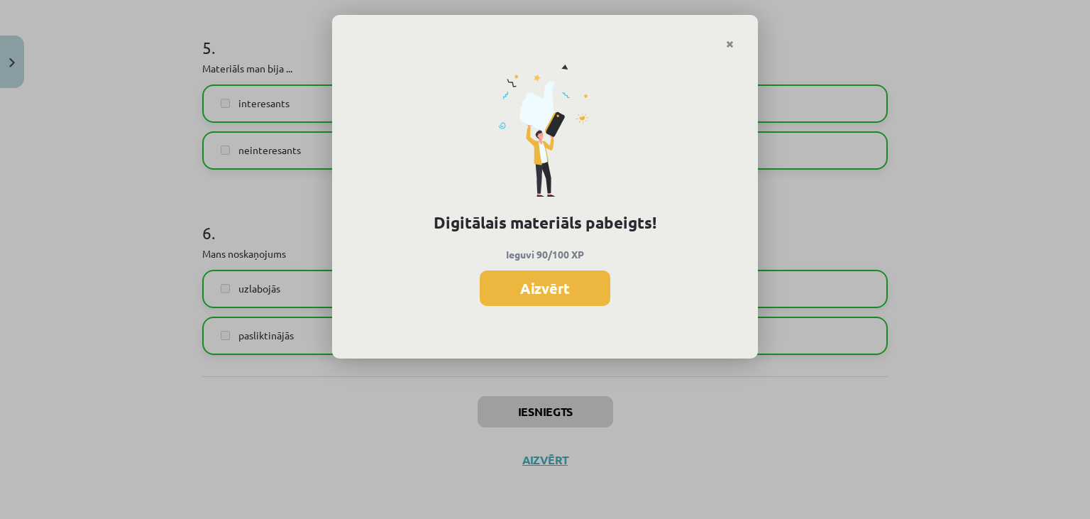
click at [536, 314] on div "Digitālais materiāls pabeigts! Ieguvi 90/100 XP Aizvērt" at bounding box center [545, 204] width 426 height 309
click at [733, 46] on icon "Close" at bounding box center [730, 45] width 8 height 10
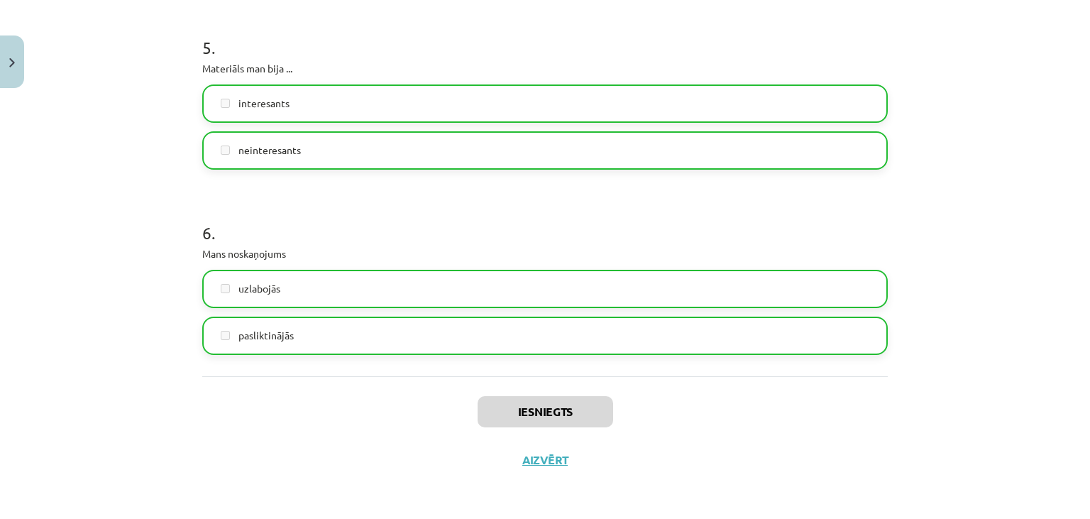
drag, startPoint x: 553, startPoint y: 444, endPoint x: 559, endPoint y: 459, distance: 16.2
click at [554, 446] on div "Iesniegts Aizvērt" at bounding box center [545, 425] width 686 height 99
click at [559, 459] on button "Aizvērt" at bounding box center [545, 460] width 54 height 14
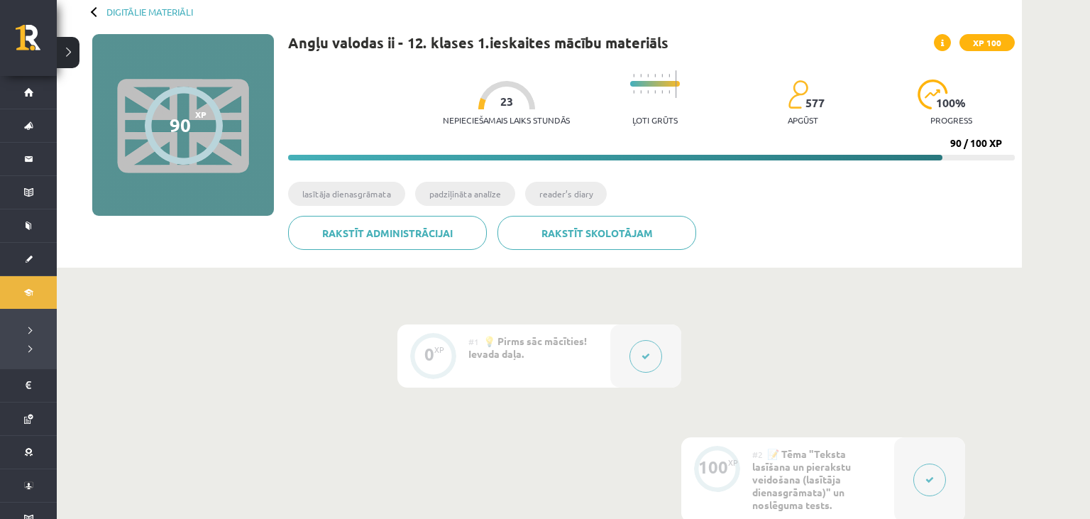
click at [924, 484] on button at bounding box center [930, 480] width 33 height 33
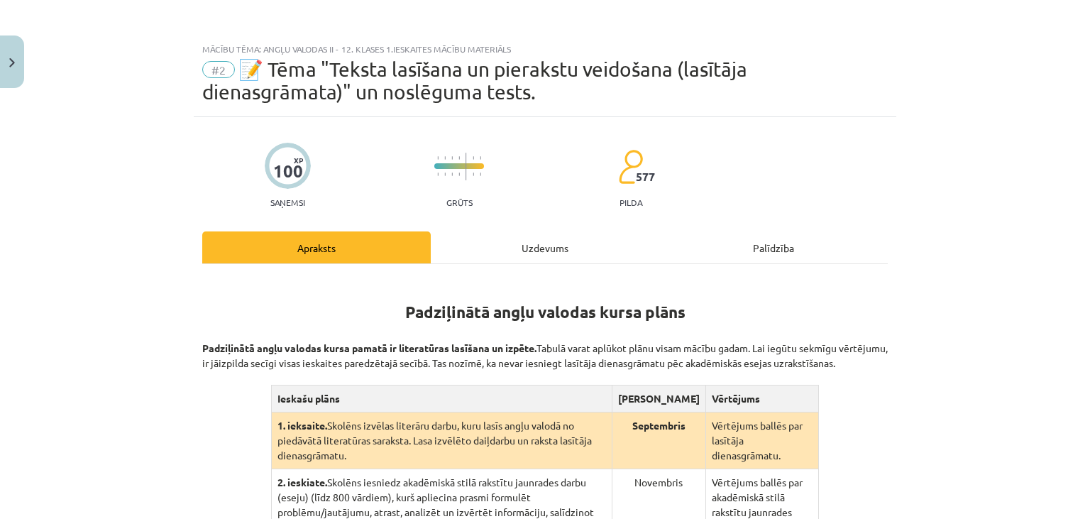
click at [571, 253] on div "Uzdevums" at bounding box center [545, 247] width 229 height 32
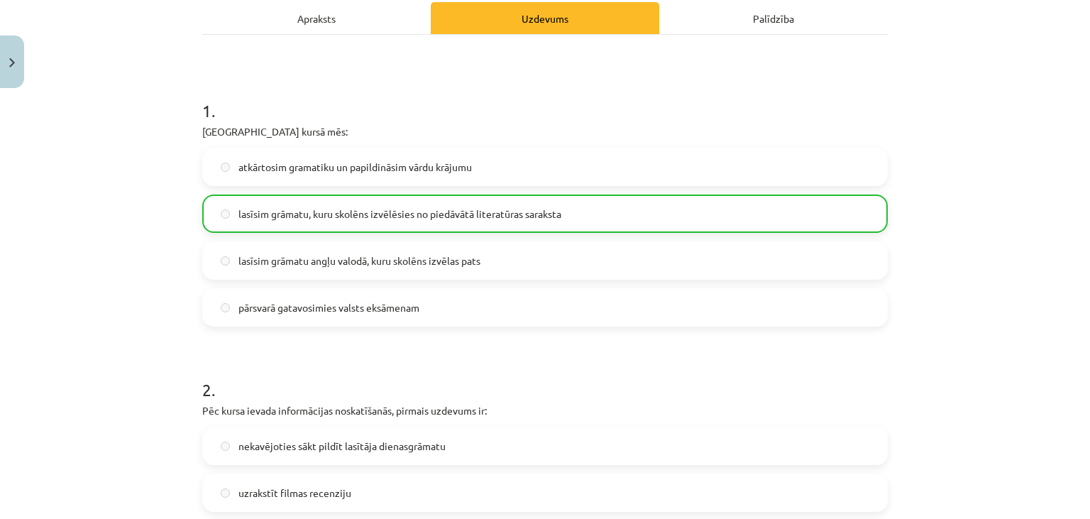
scroll to position [99, 0]
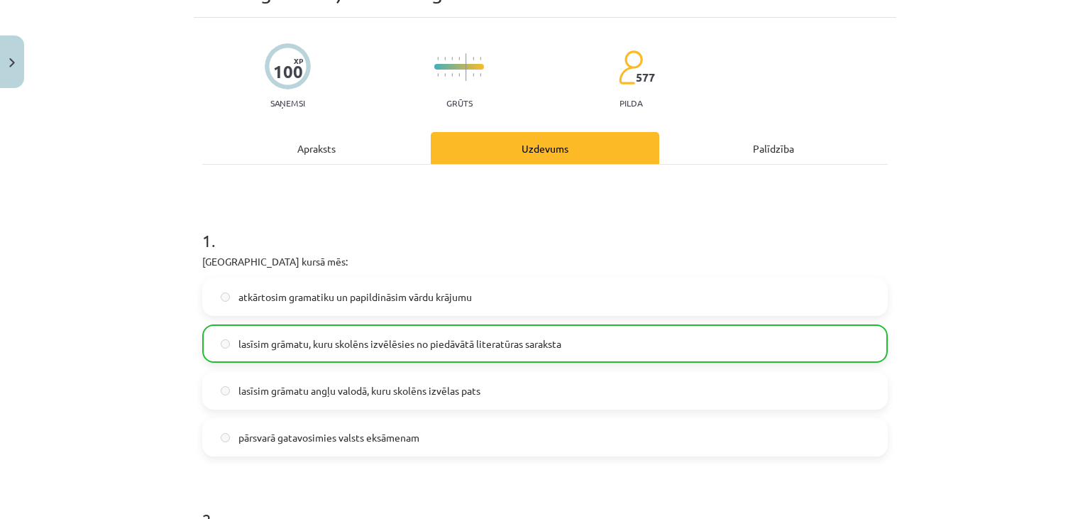
click at [372, 154] on div "Apraksts" at bounding box center [316, 148] width 229 height 32
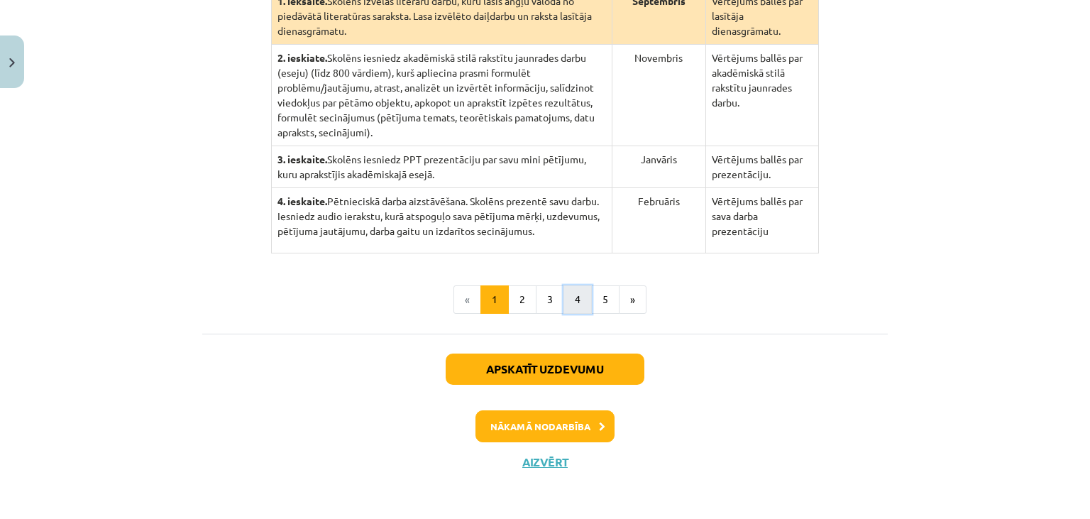
click at [581, 308] on button "4" at bounding box center [578, 299] width 28 height 28
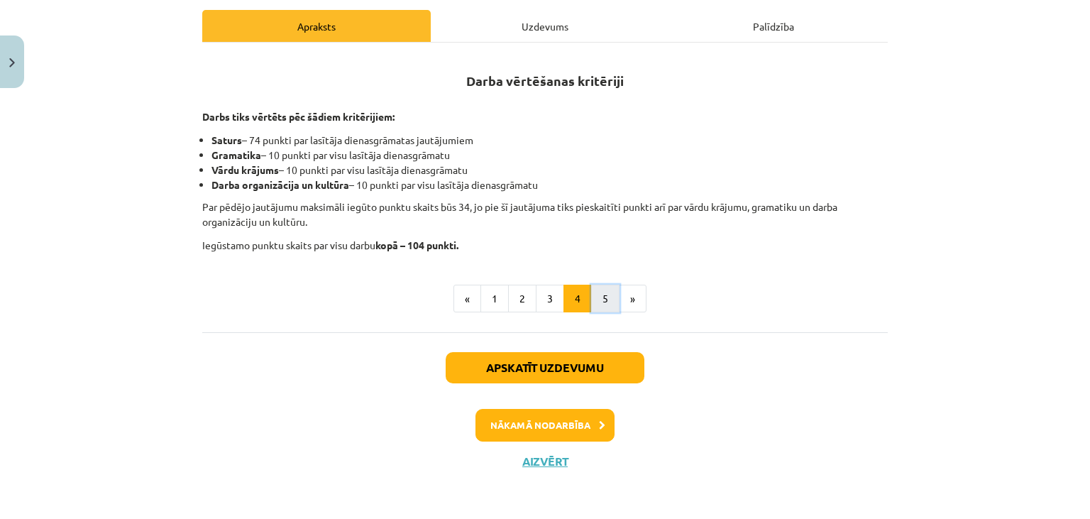
click at [610, 309] on button "5" at bounding box center [605, 299] width 28 height 28
